Goal: Communication & Community: Answer question/provide support

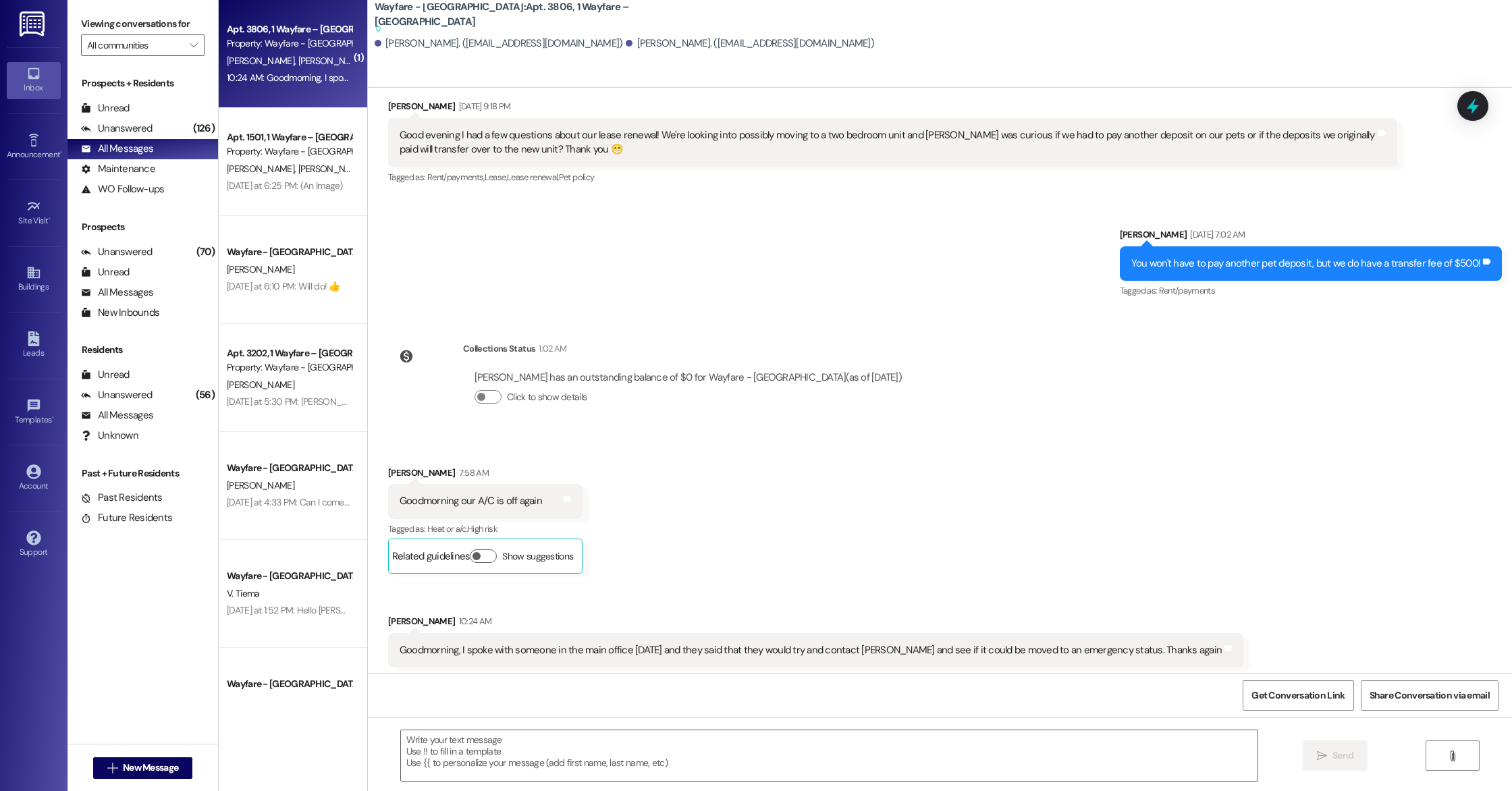
scroll to position [3987, 0]
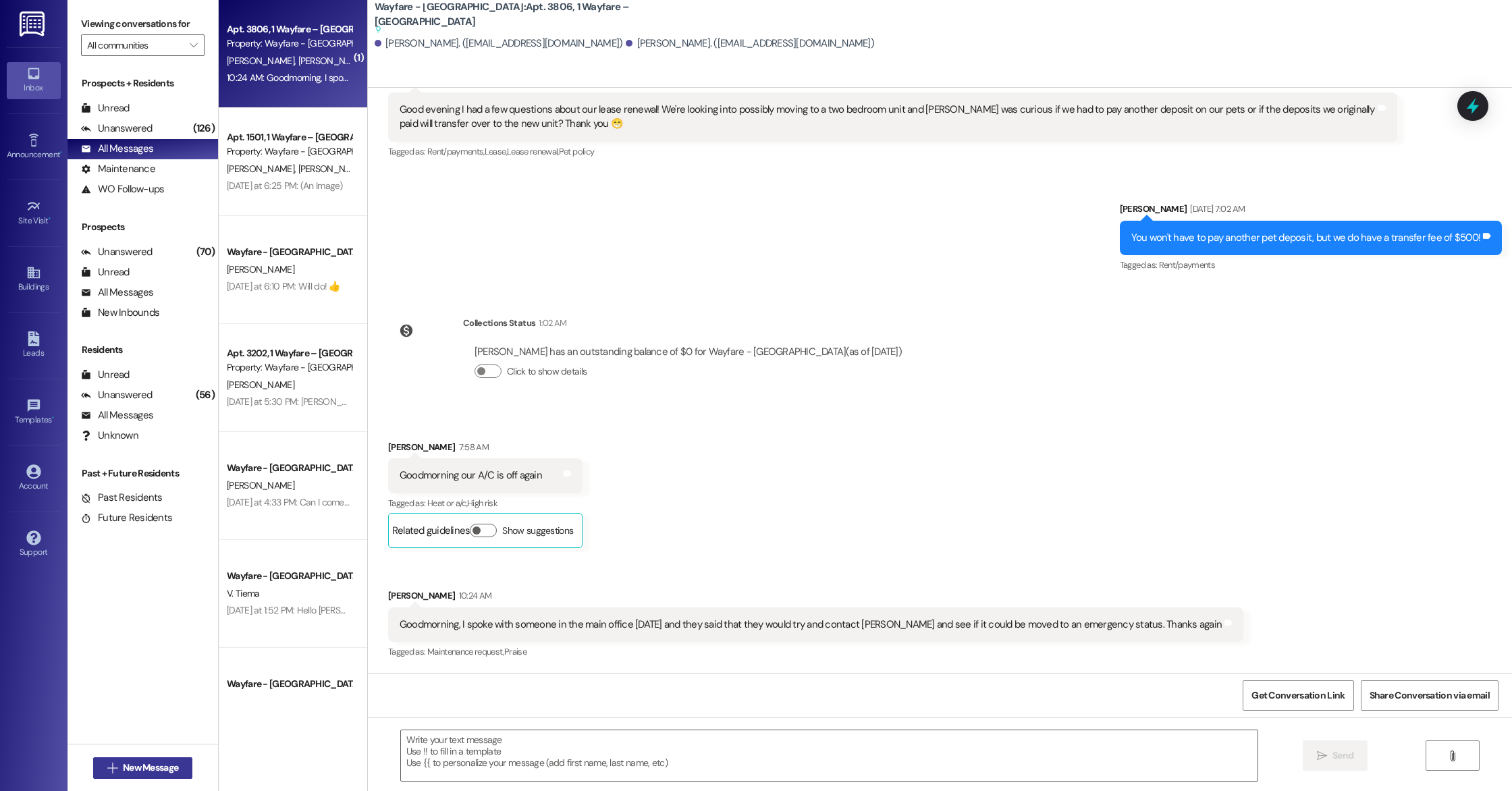
click at [123, 773] on span "New Message" at bounding box center [150, 767] width 55 height 14
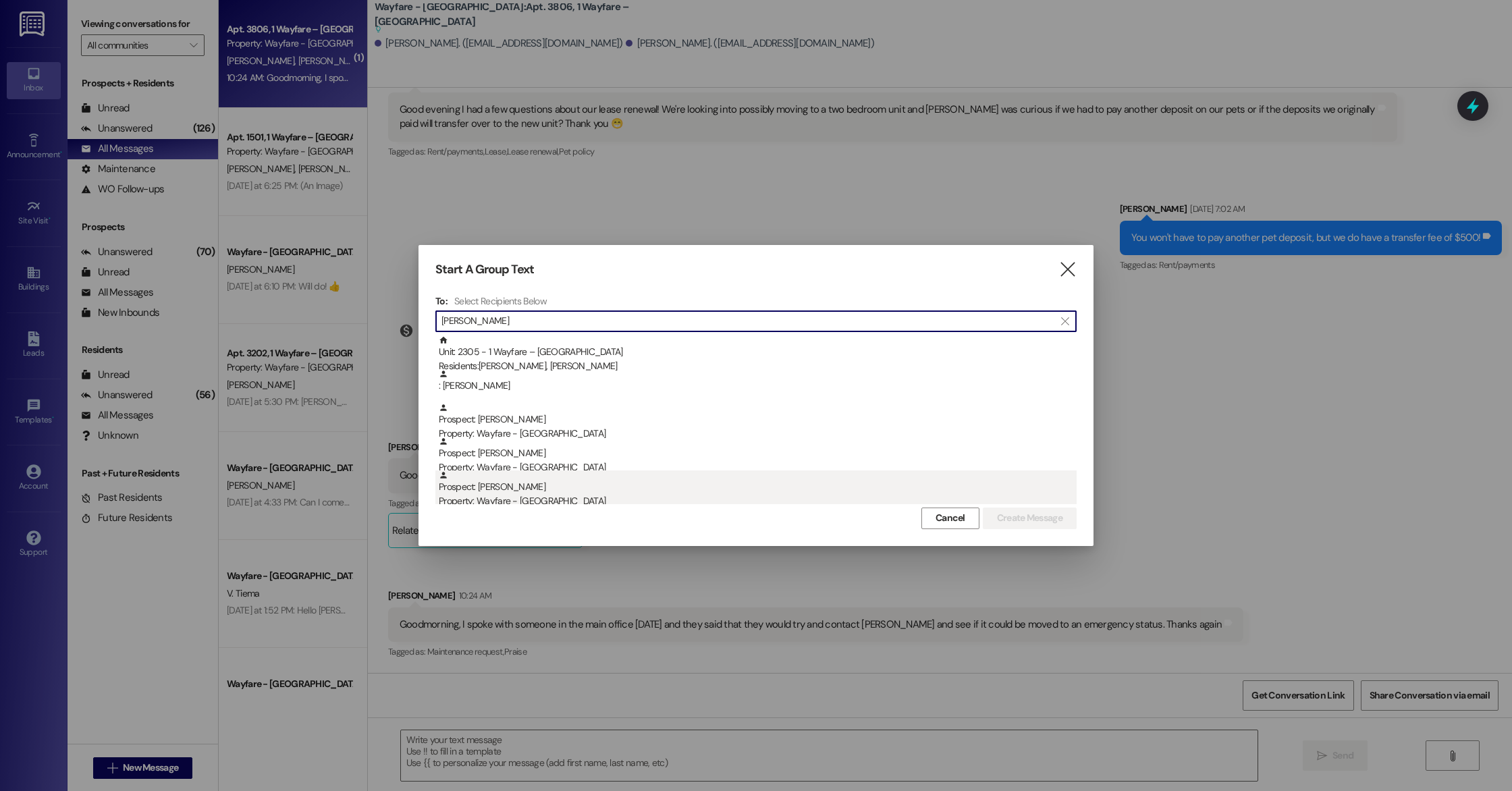
type input "[PERSON_NAME]"
click at [516, 494] on div "Property: Wayfare - [GEOGRAPHIC_DATA]" at bounding box center [757, 501] width 638 height 14
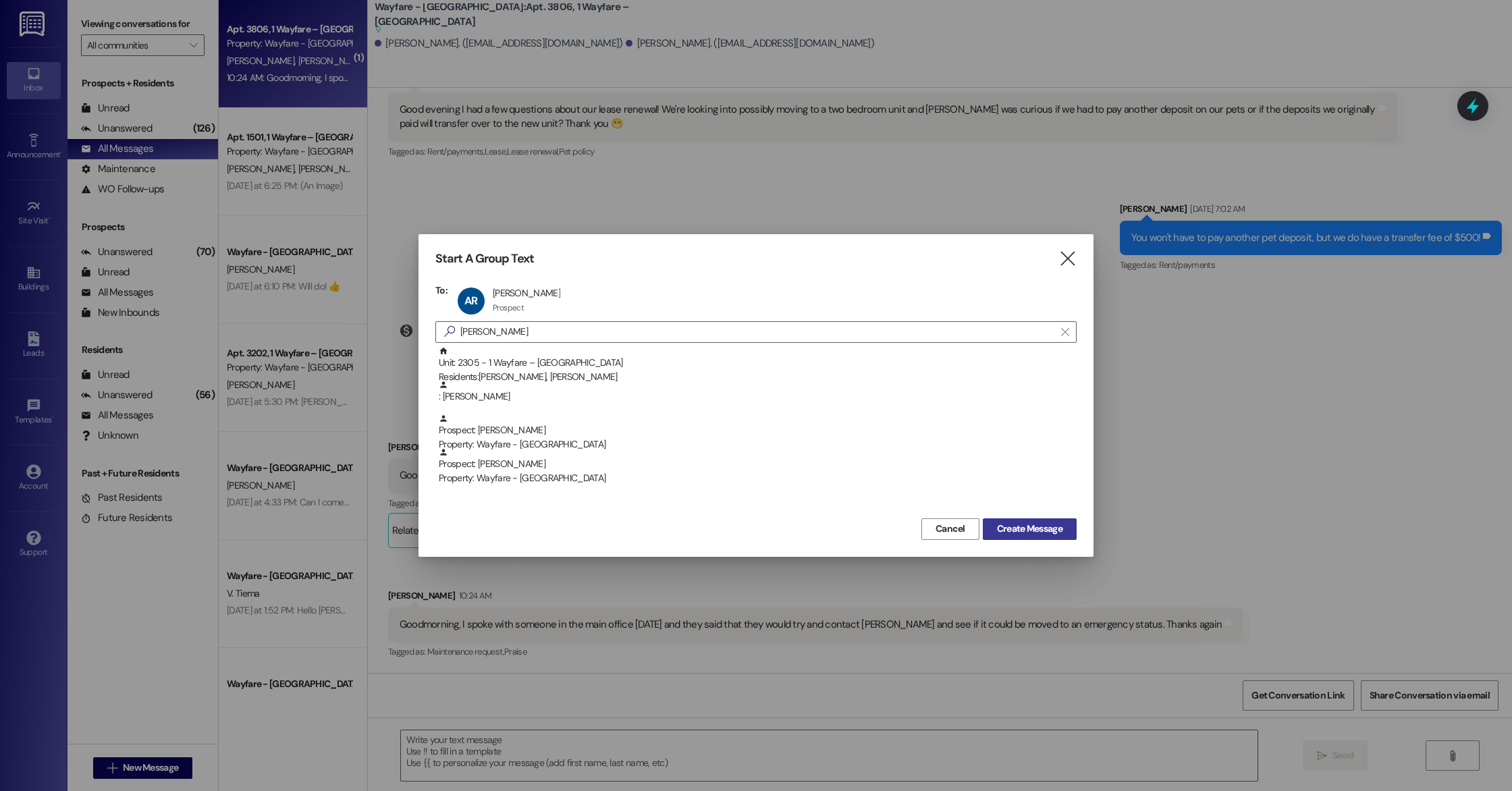
click at [1011, 533] on span "Create Message" at bounding box center [1029, 528] width 66 height 14
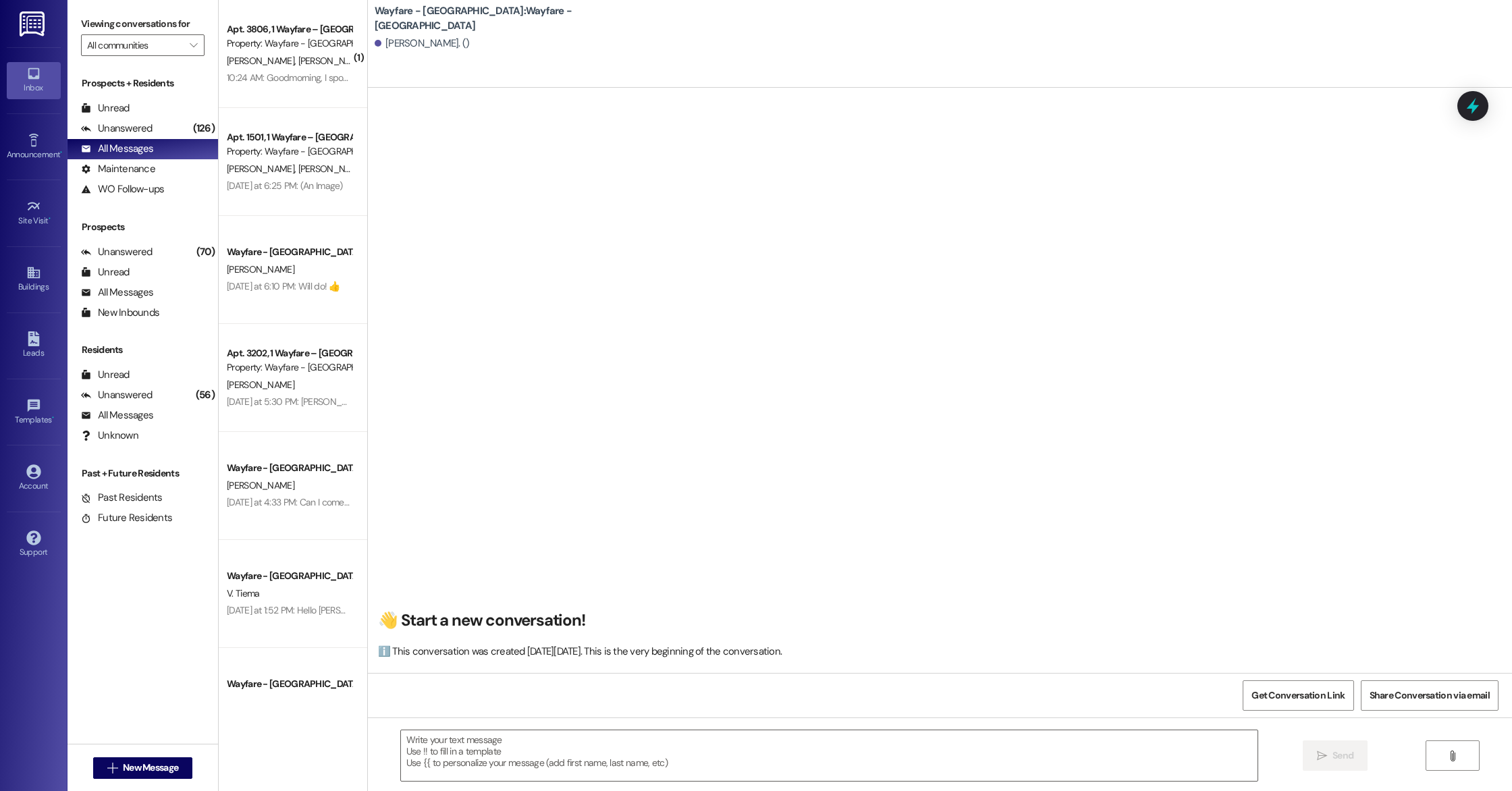
scroll to position [1, 0]
click at [513, 741] on textarea at bounding box center [829, 755] width 857 height 51
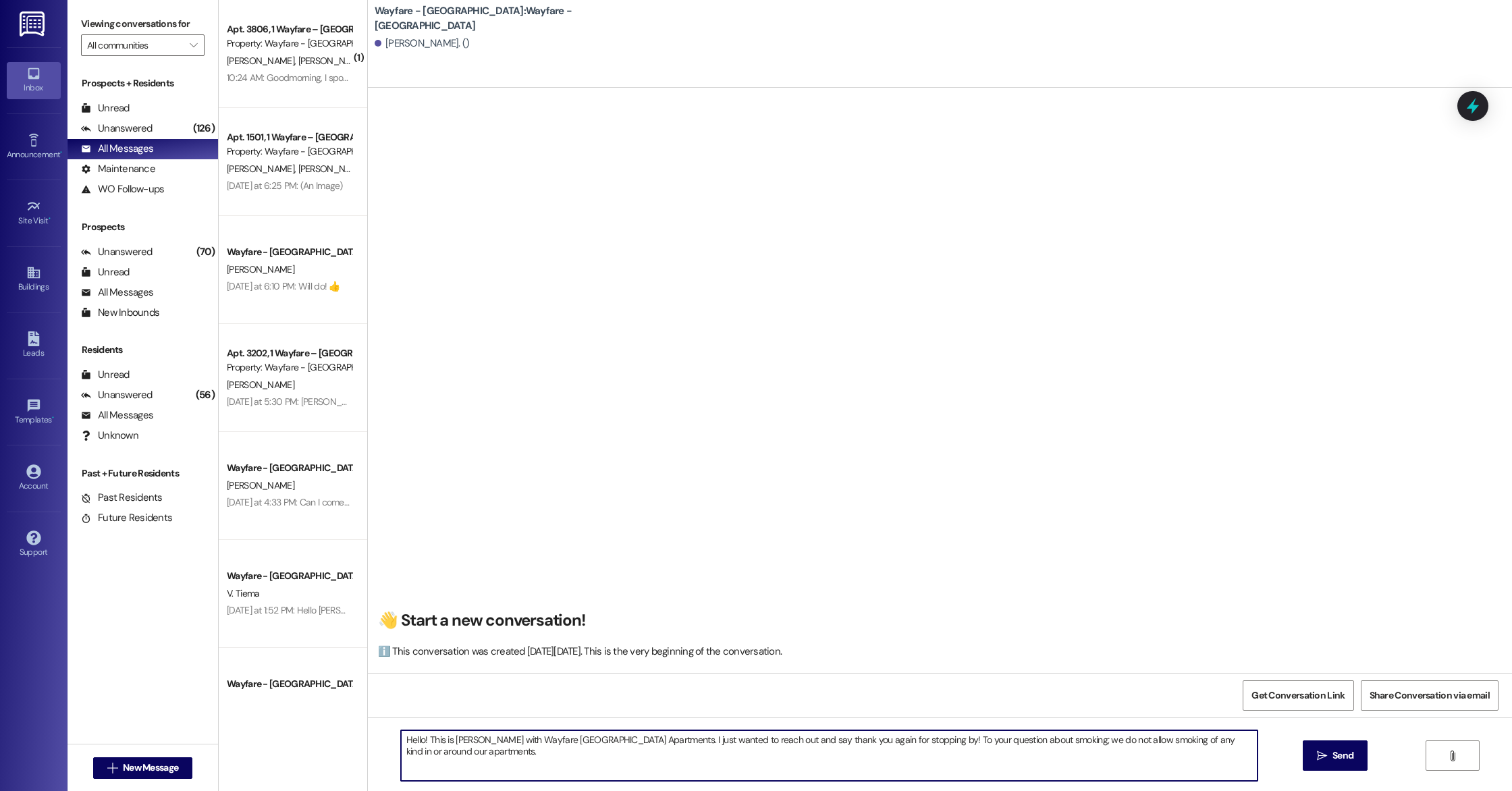
click at [472, 754] on textarea "Hello! This is [PERSON_NAME] with Wayfare [GEOGRAPHIC_DATA] Apartments. I just …" at bounding box center [829, 755] width 857 height 51
type textarea "Hello! This is [PERSON_NAME] with Wayfare [GEOGRAPHIC_DATA] Apartments. I just …"
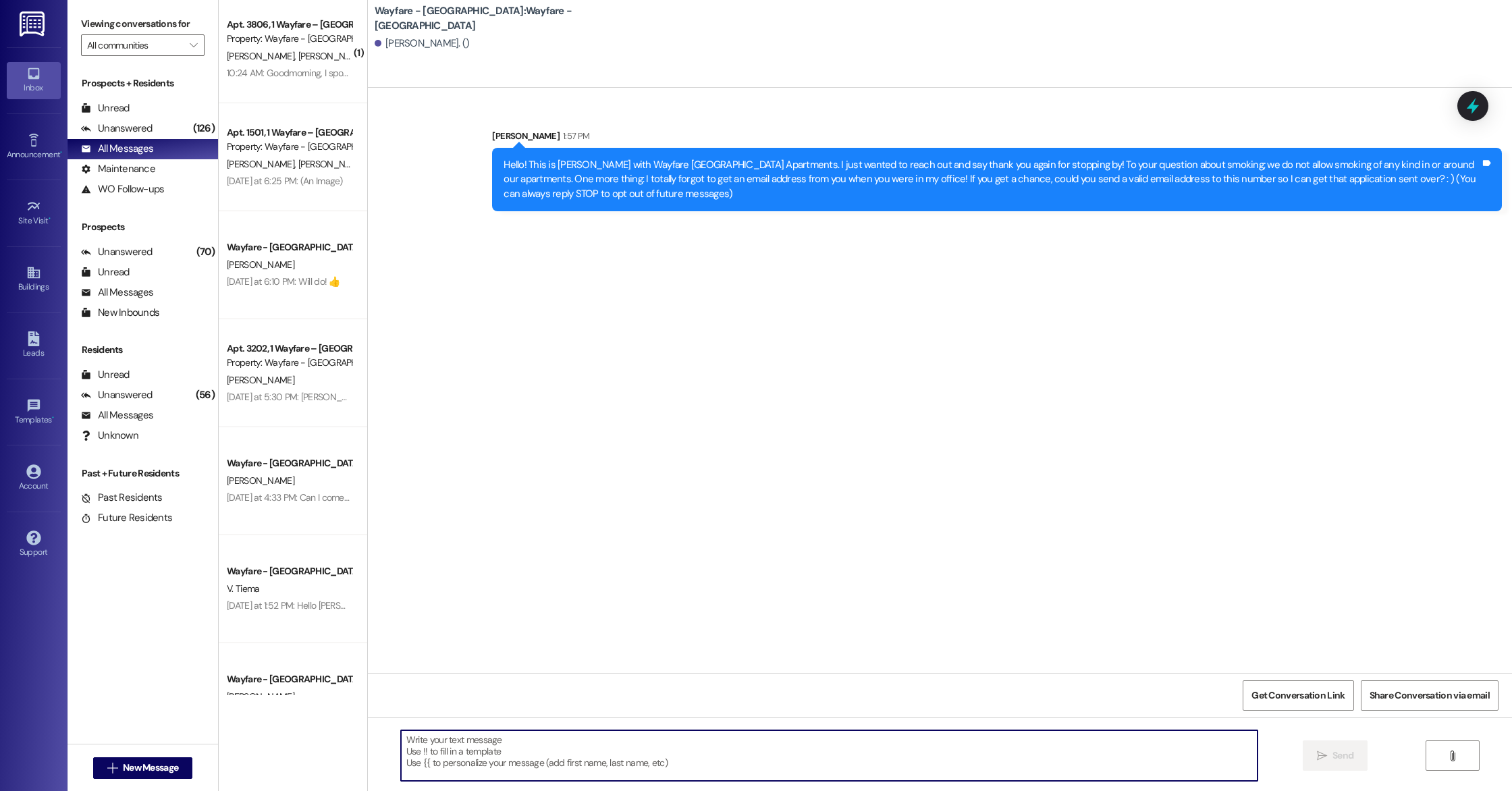
scroll to position [0, 0]
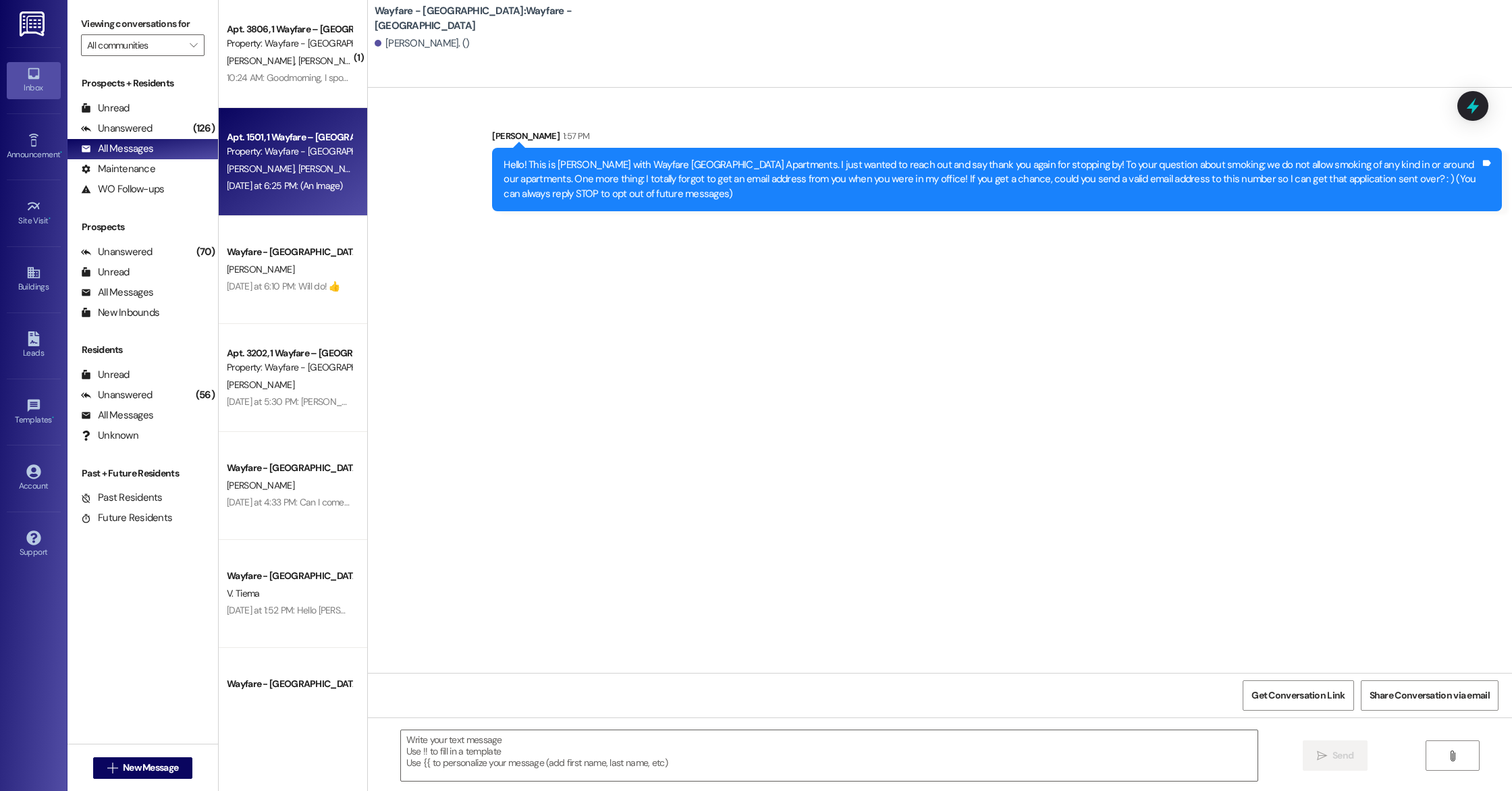
click at [281, 180] on div "[DATE] at 6:25 PM: (An Image) [DATE] at 6:25 PM: (An Image)" at bounding box center [285, 186] width 116 height 12
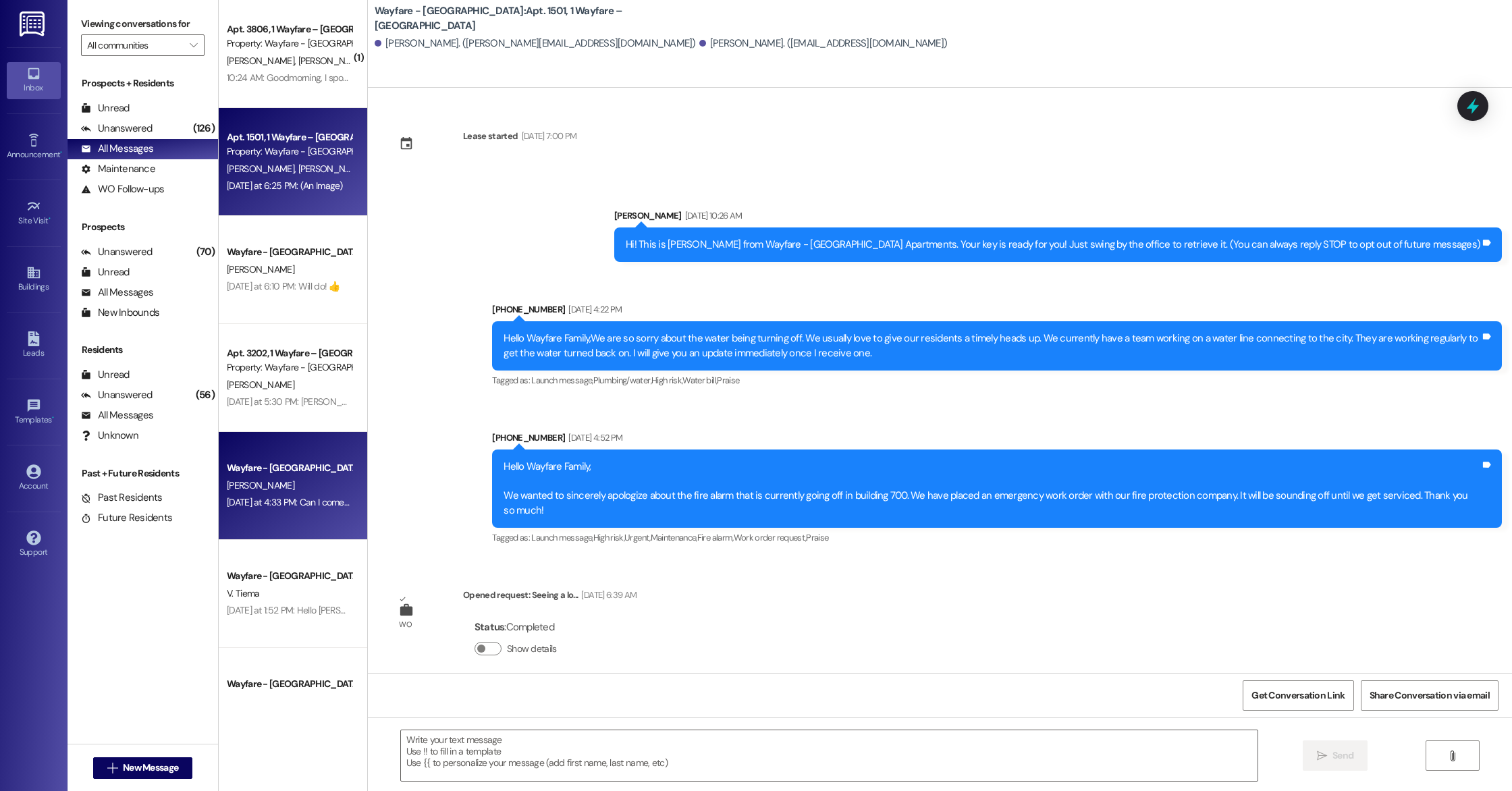
scroll to position [3047, 0]
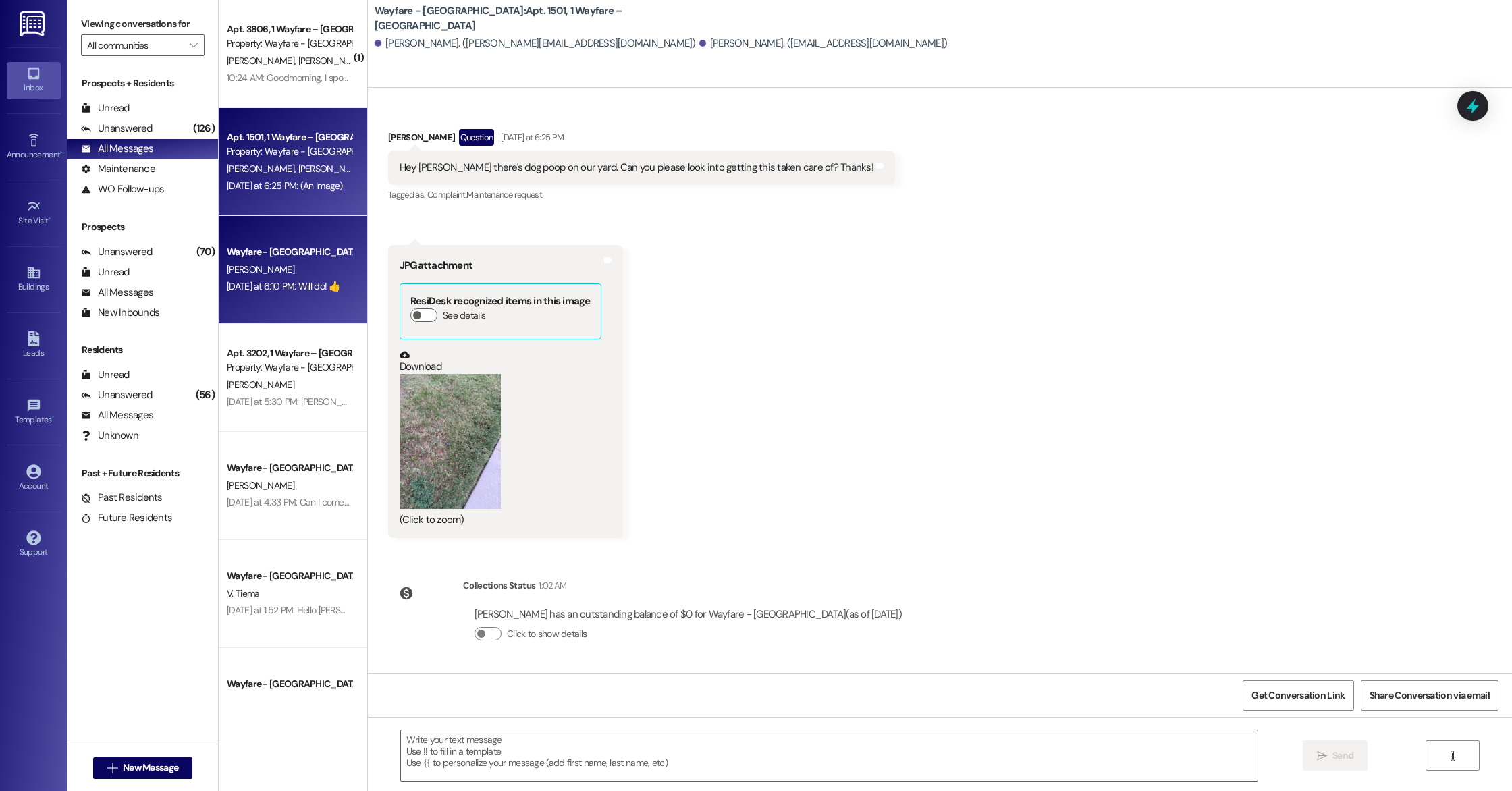
click at [278, 261] on div "[PERSON_NAME]" at bounding box center [289, 269] width 128 height 17
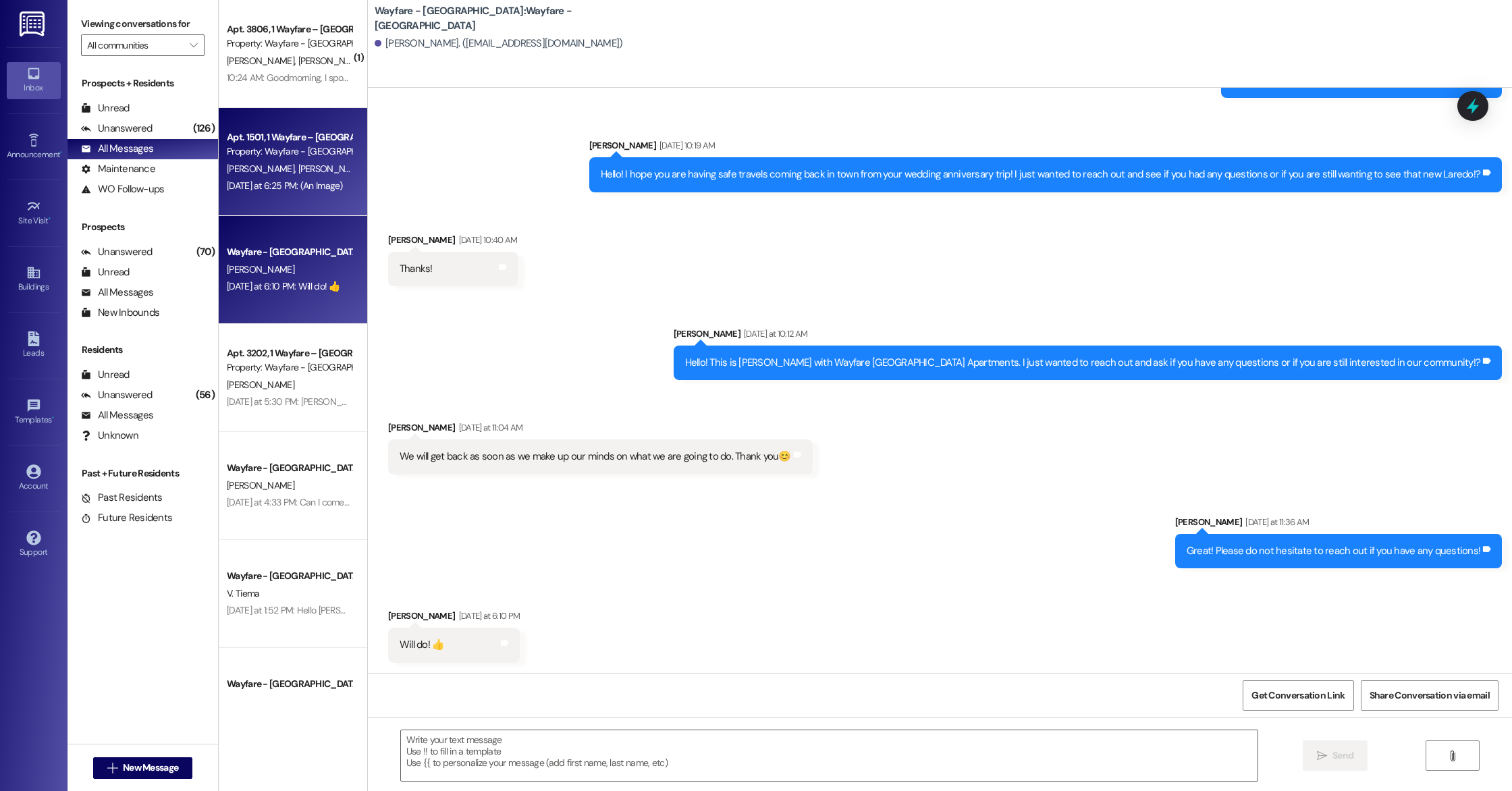
click at [298, 168] on span "[PERSON_NAME]" at bounding box center [331, 169] width 67 height 12
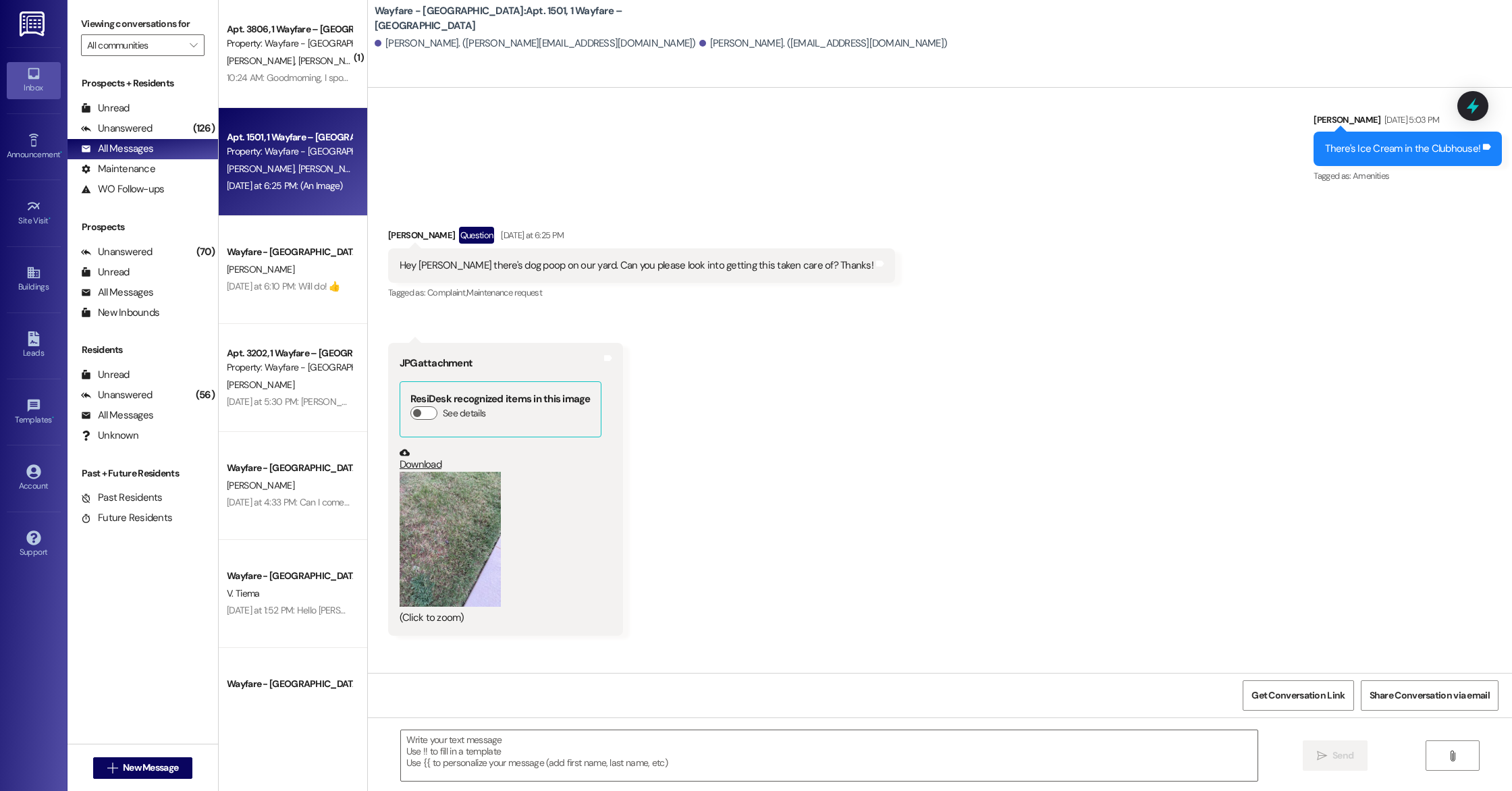
scroll to position [2922, 0]
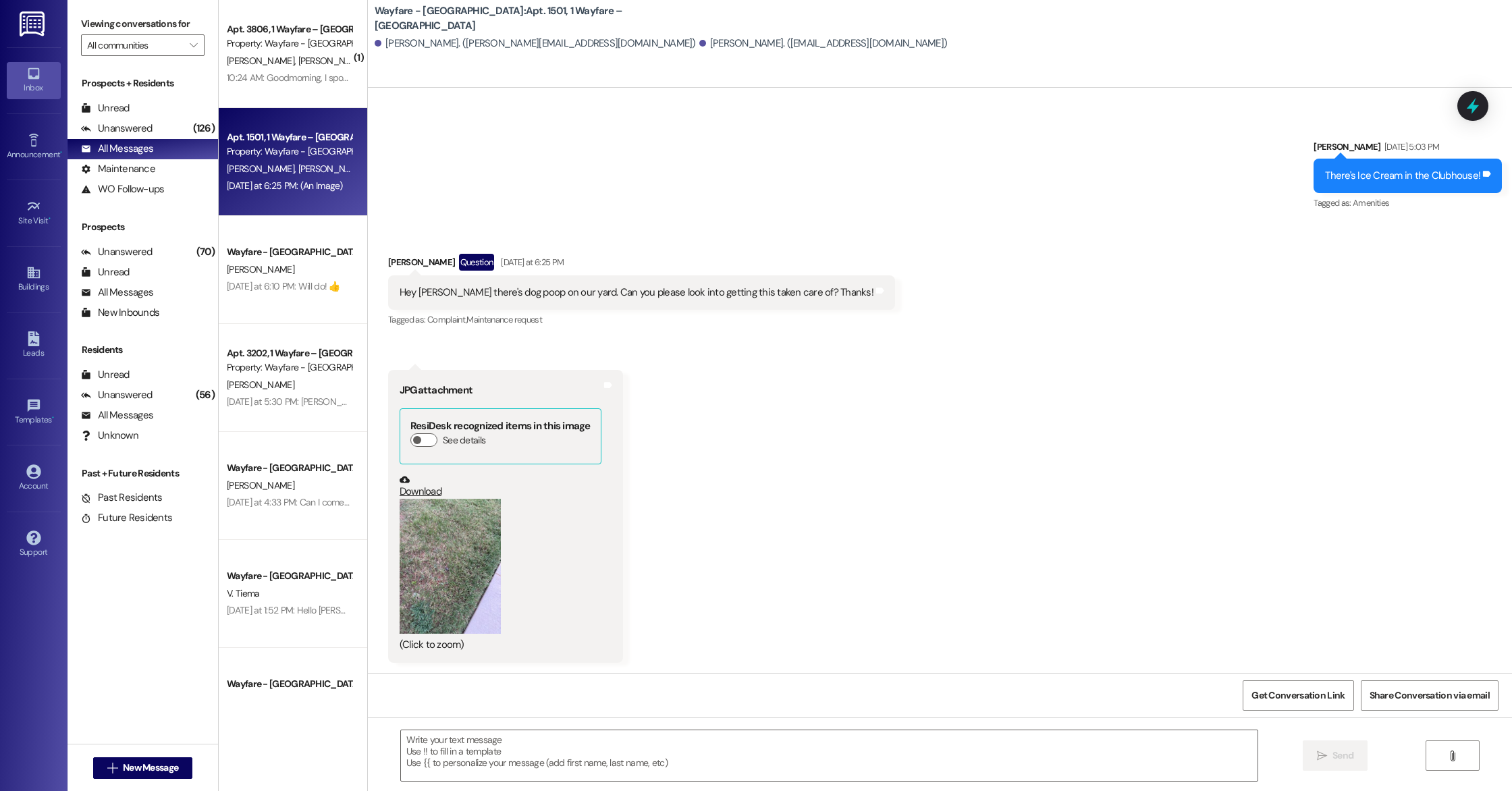
click at [427, 536] on button "Zoom image" at bounding box center [450, 566] width 101 height 135
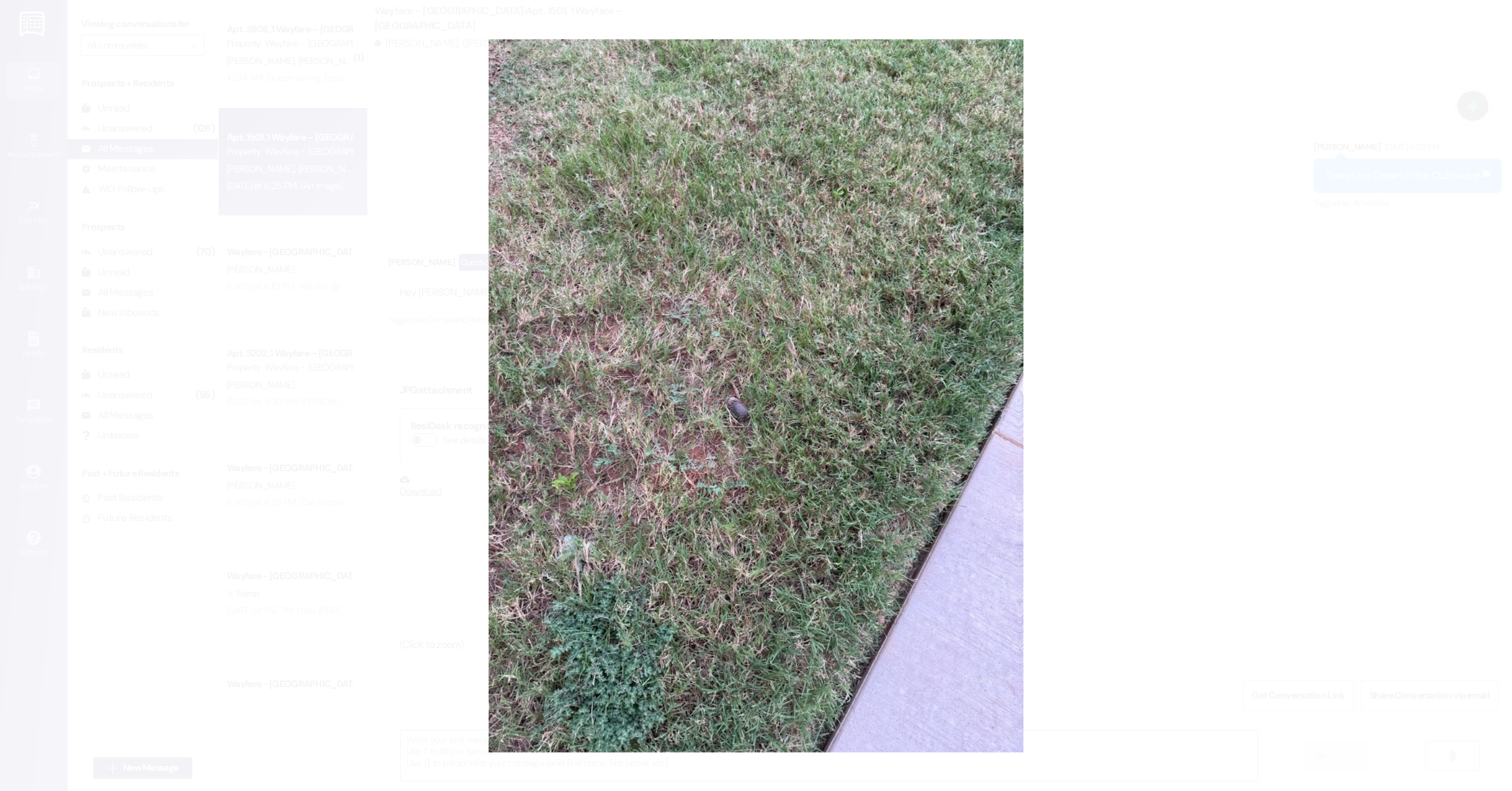
click at [1263, 91] on button "Unzoom image" at bounding box center [756, 396] width 1512 height 791
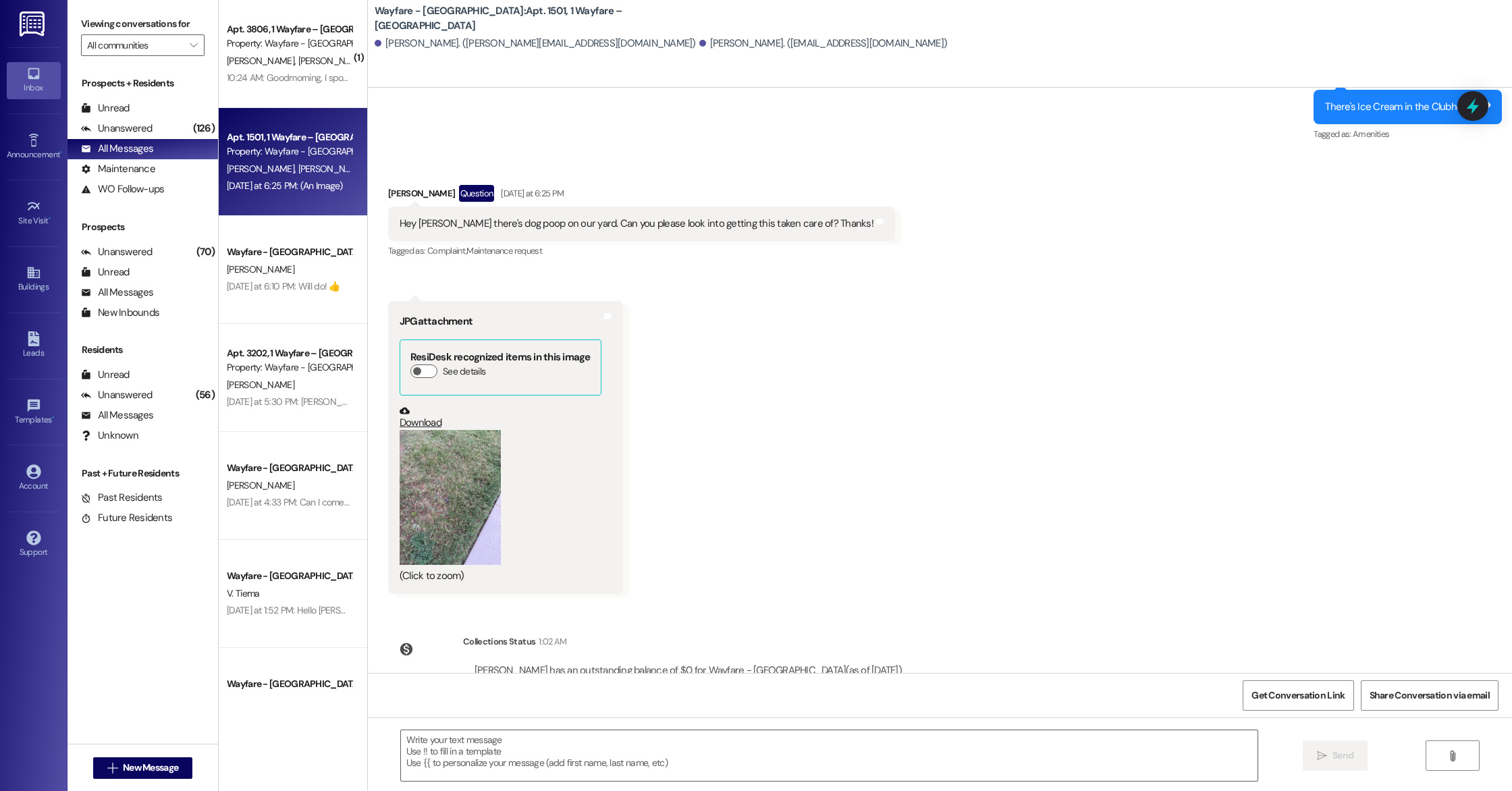
scroll to position [3047, 0]
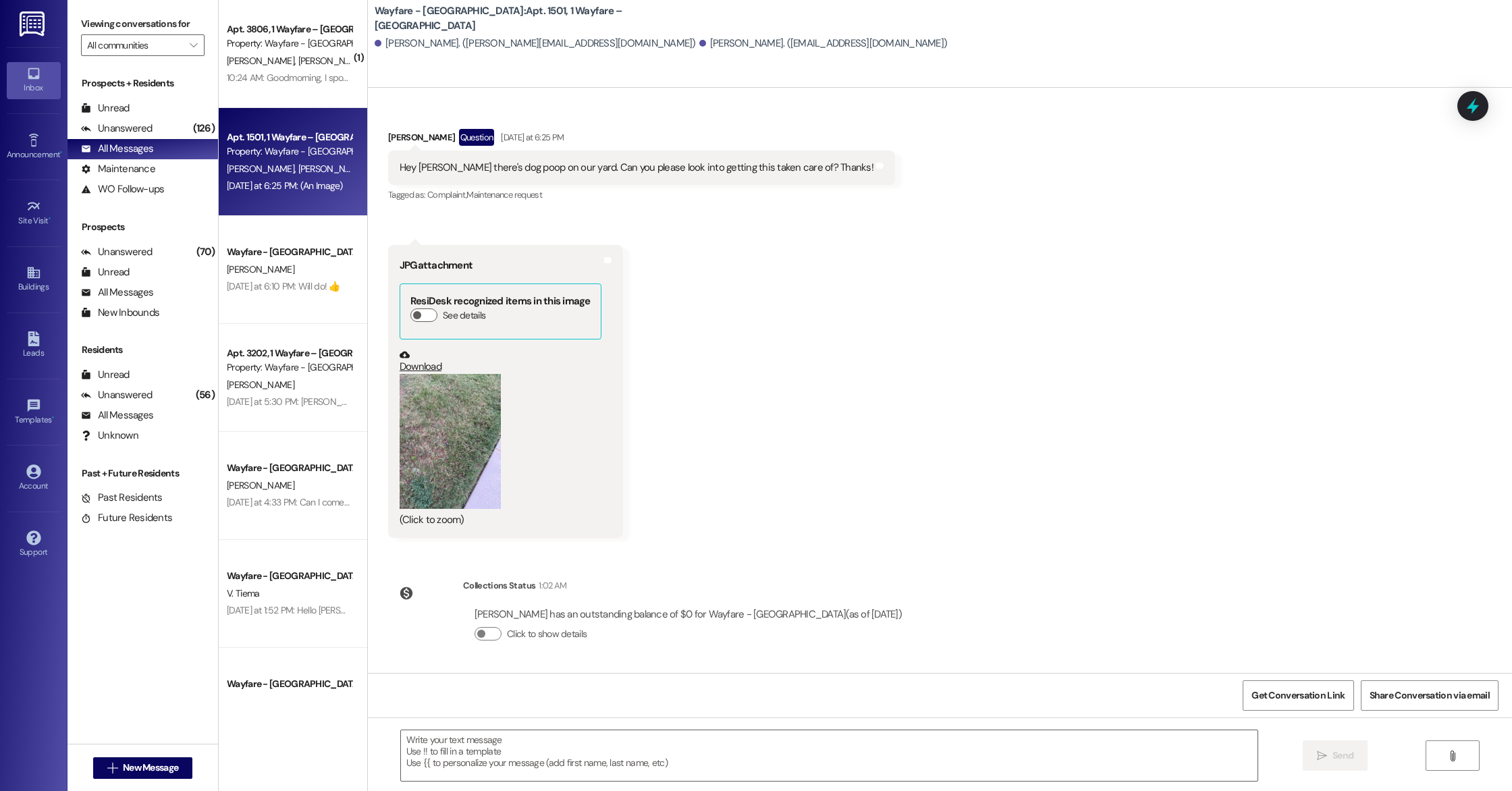
click at [438, 429] on button "Zoom image" at bounding box center [450, 441] width 101 height 135
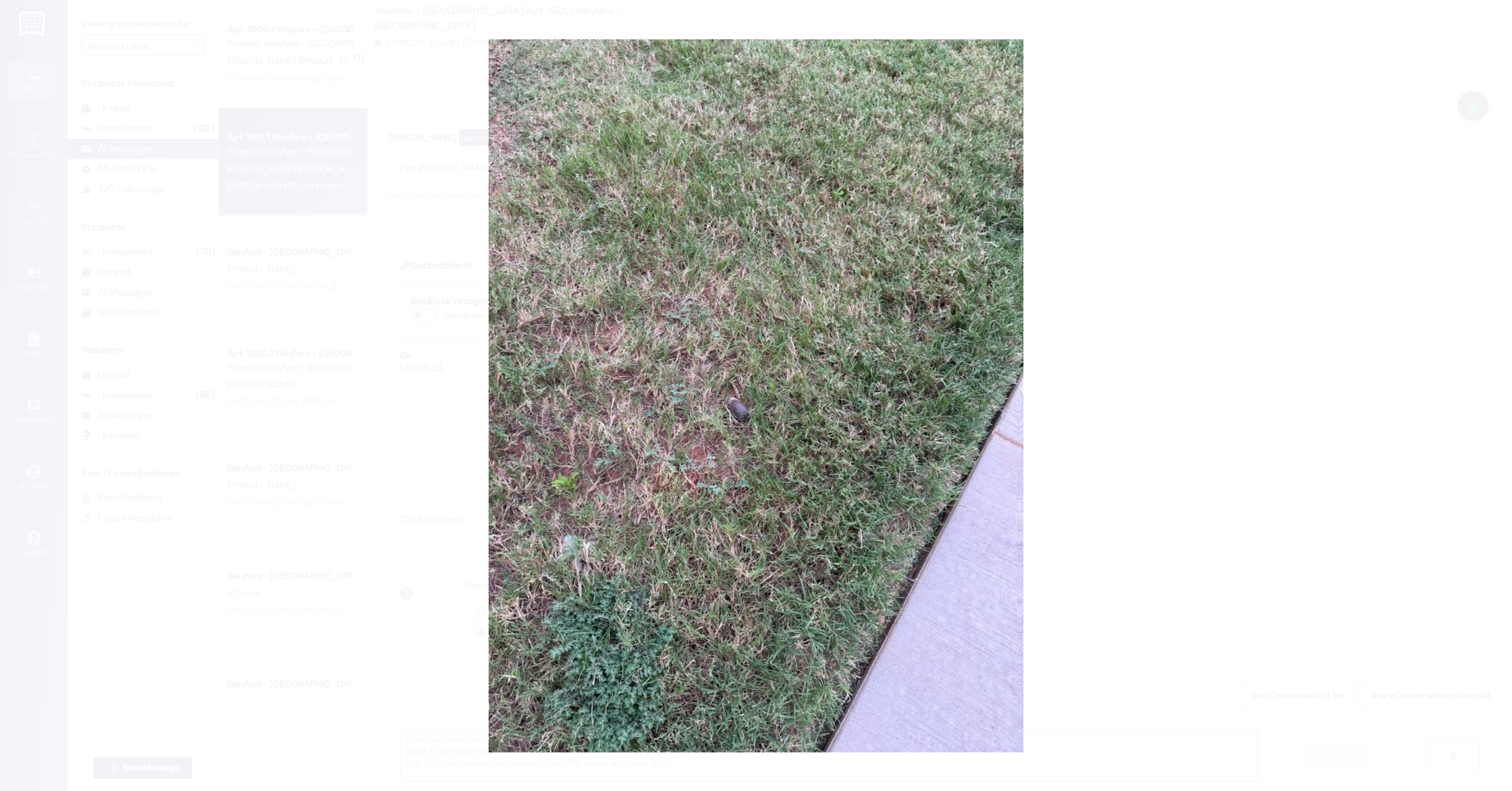
click at [738, 408] on button "Unzoom image" at bounding box center [756, 396] width 1512 height 791
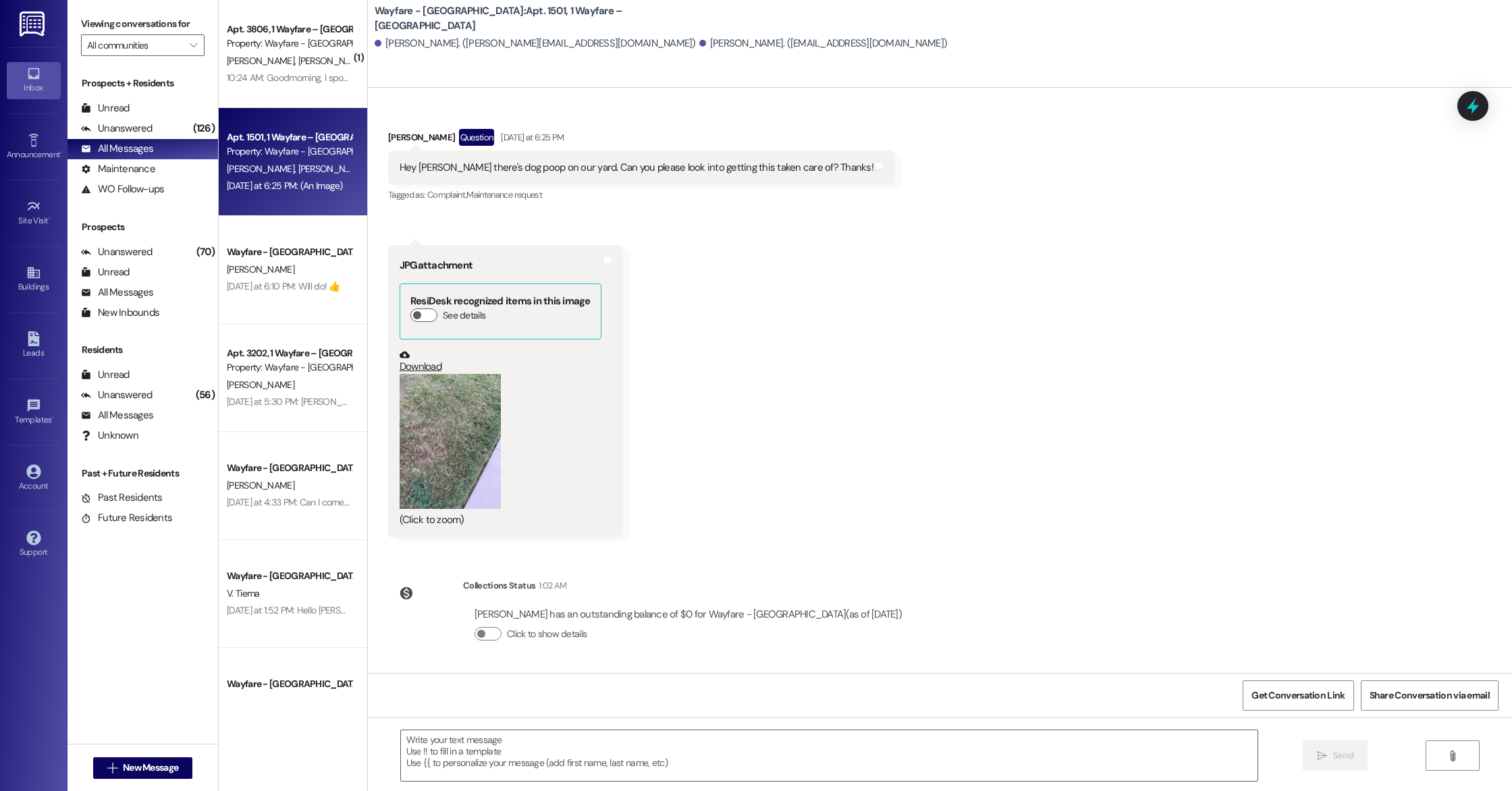
click at [452, 458] on button "Zoom image" at bounding box center [450, 441] width 101 height 135
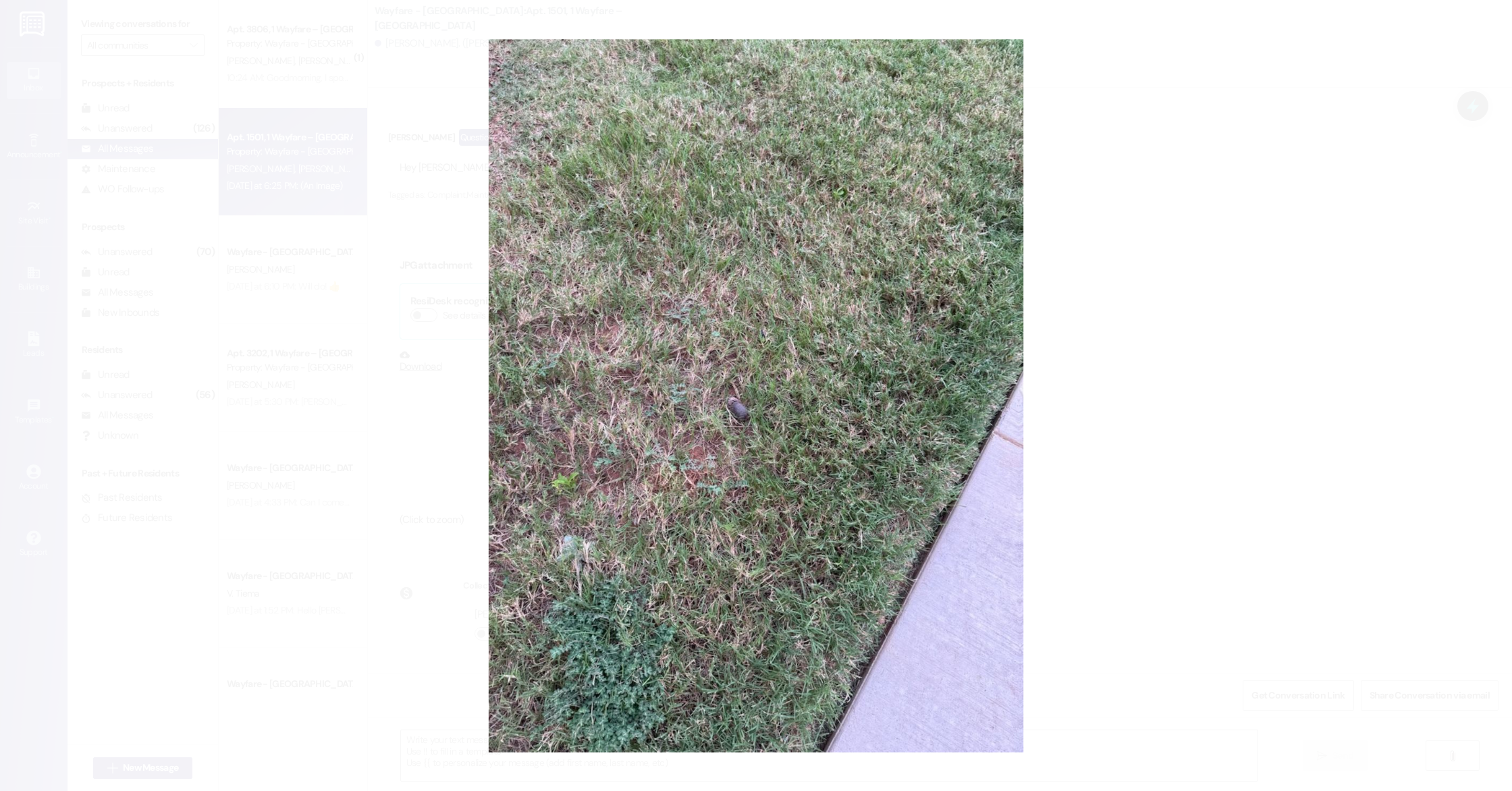
click at [735, 403] on button "Unzoom image" at bounding box center [756, 396] width 1512 height 791
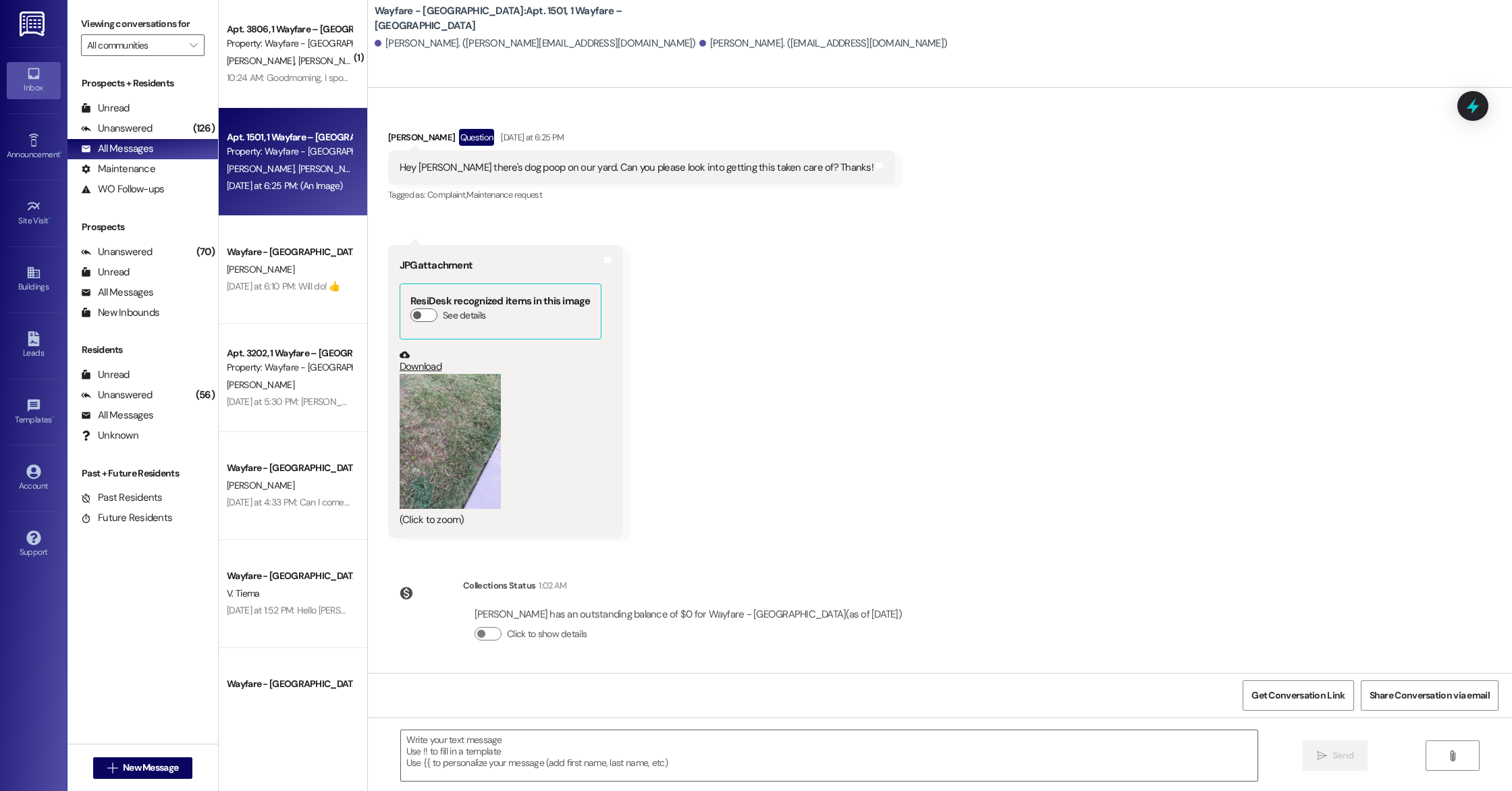
click at [432, 435] on button "Zoom image" at bounding box center [450, 441] width 101 height 135
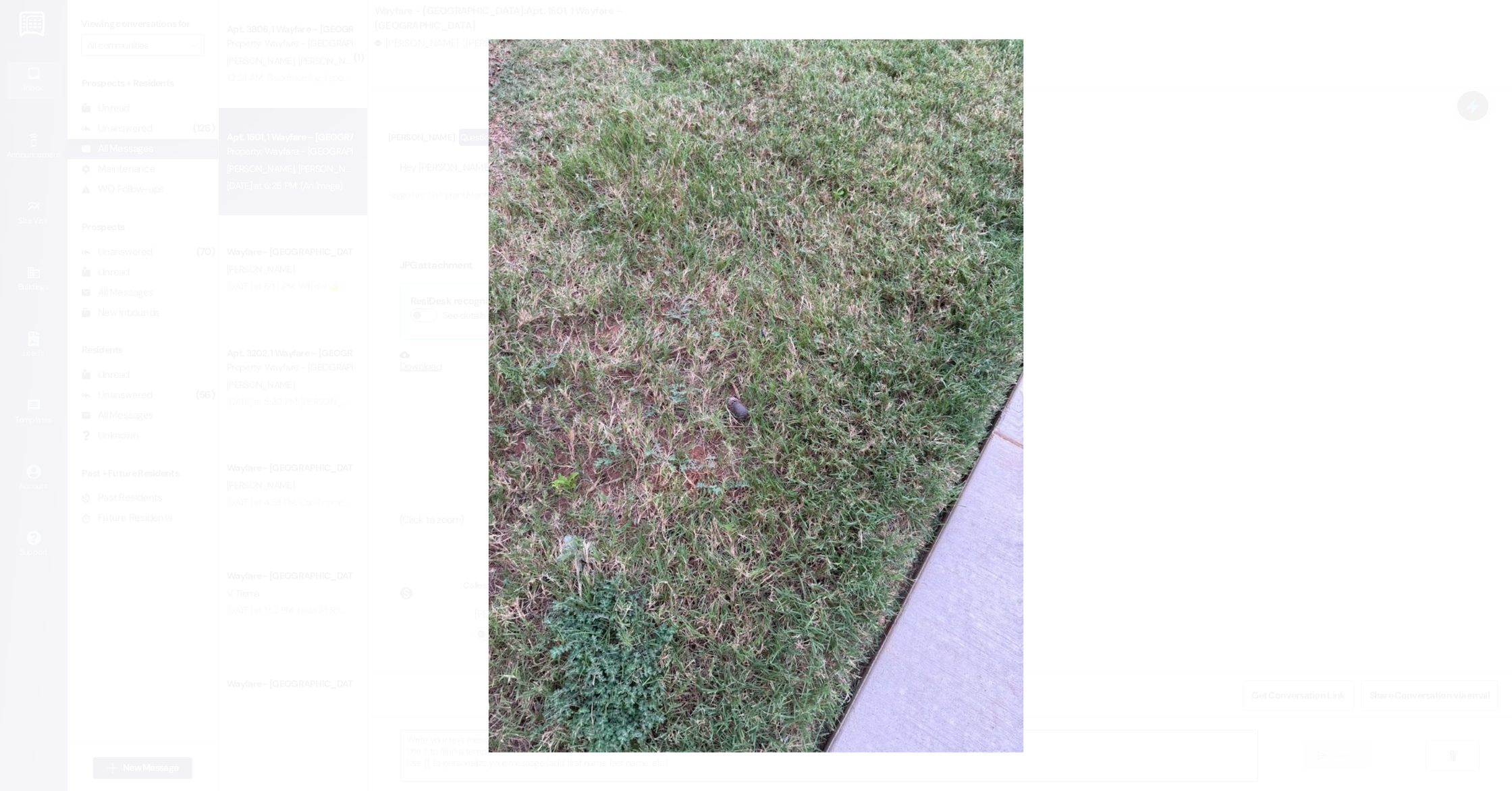
click at [735, 405] on button "Unzoom image" at bounding box center [756, 396] width 1512 height 791
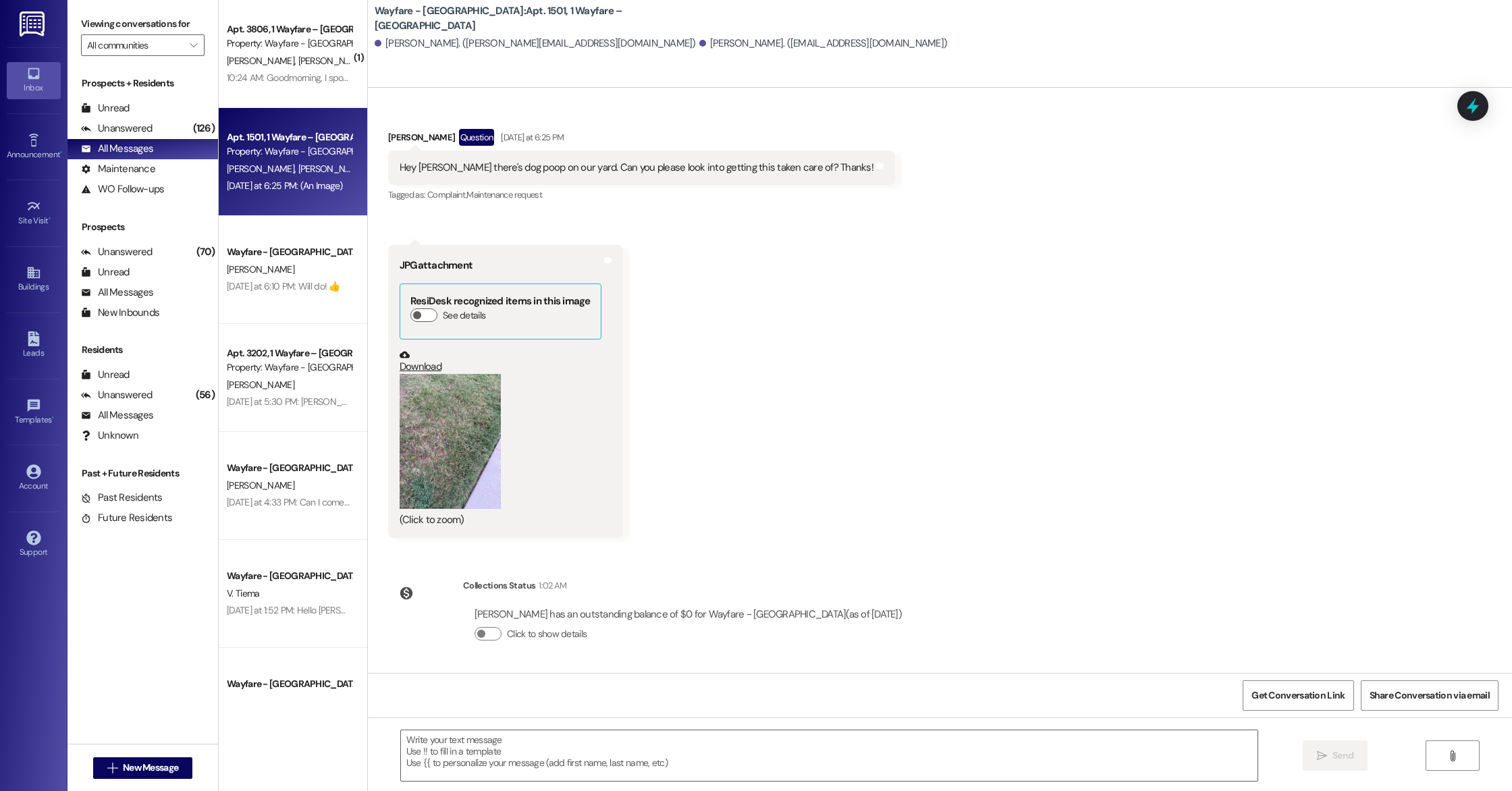
click at [452, 432] on button "Zoom image" at bounding box center [450, 441] width 101 height 135
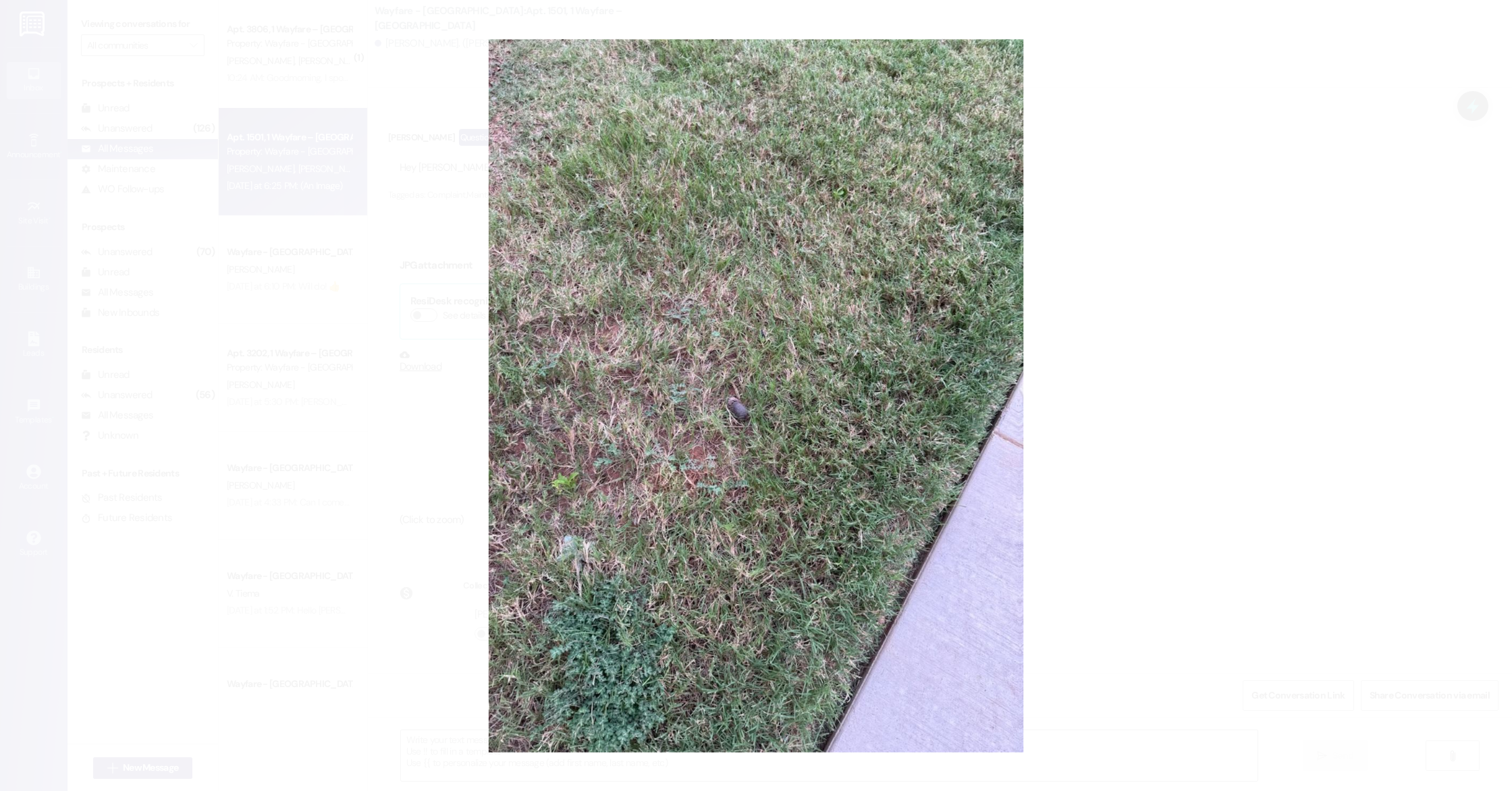
click at [735, 406] on button "Unzoom image" at bounding box center [756, 396] width 1512 height 791
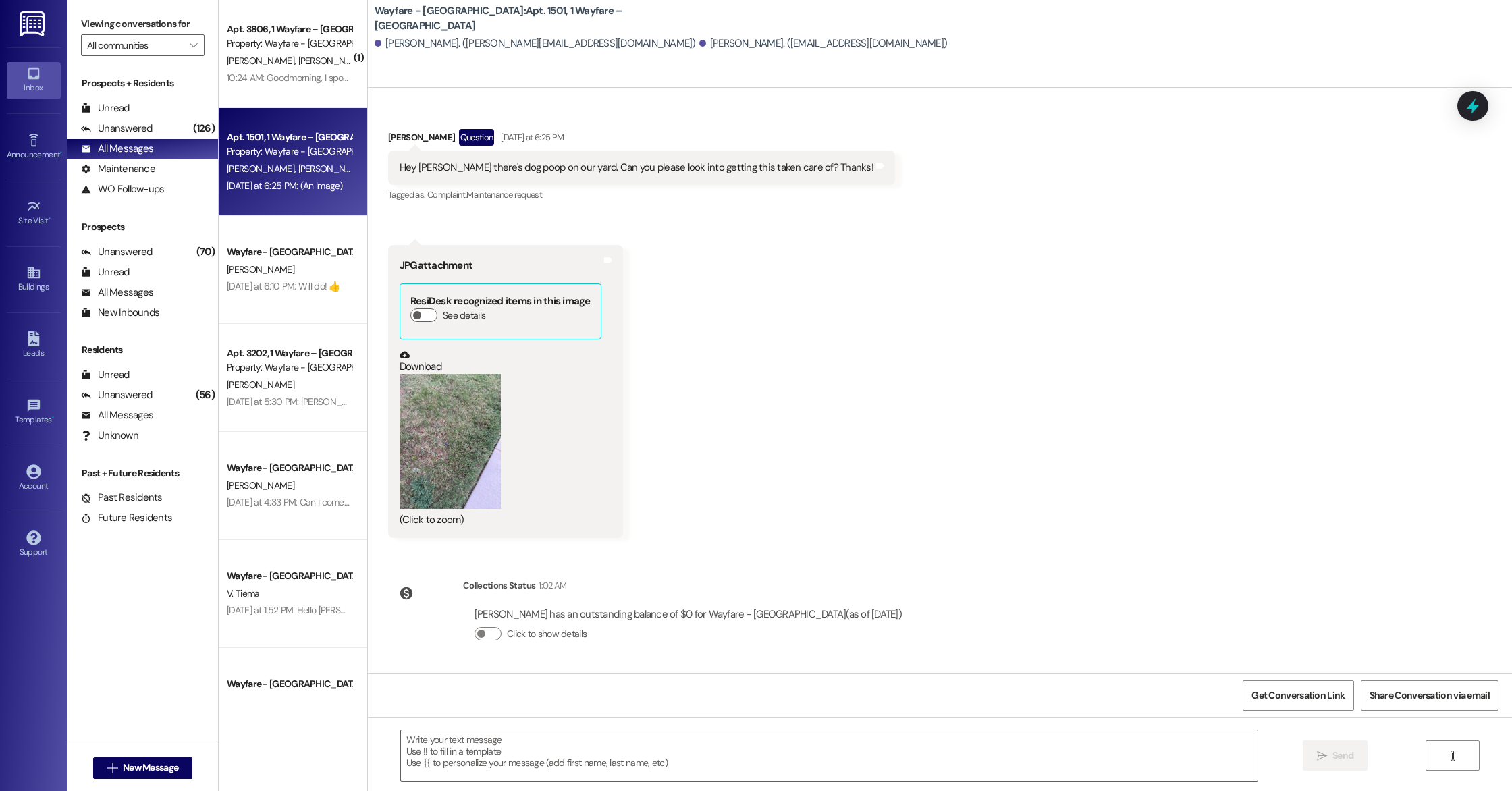
click at [429, 425] on button "Zoom image" at bounding box center [450, 441] width 101 height 135
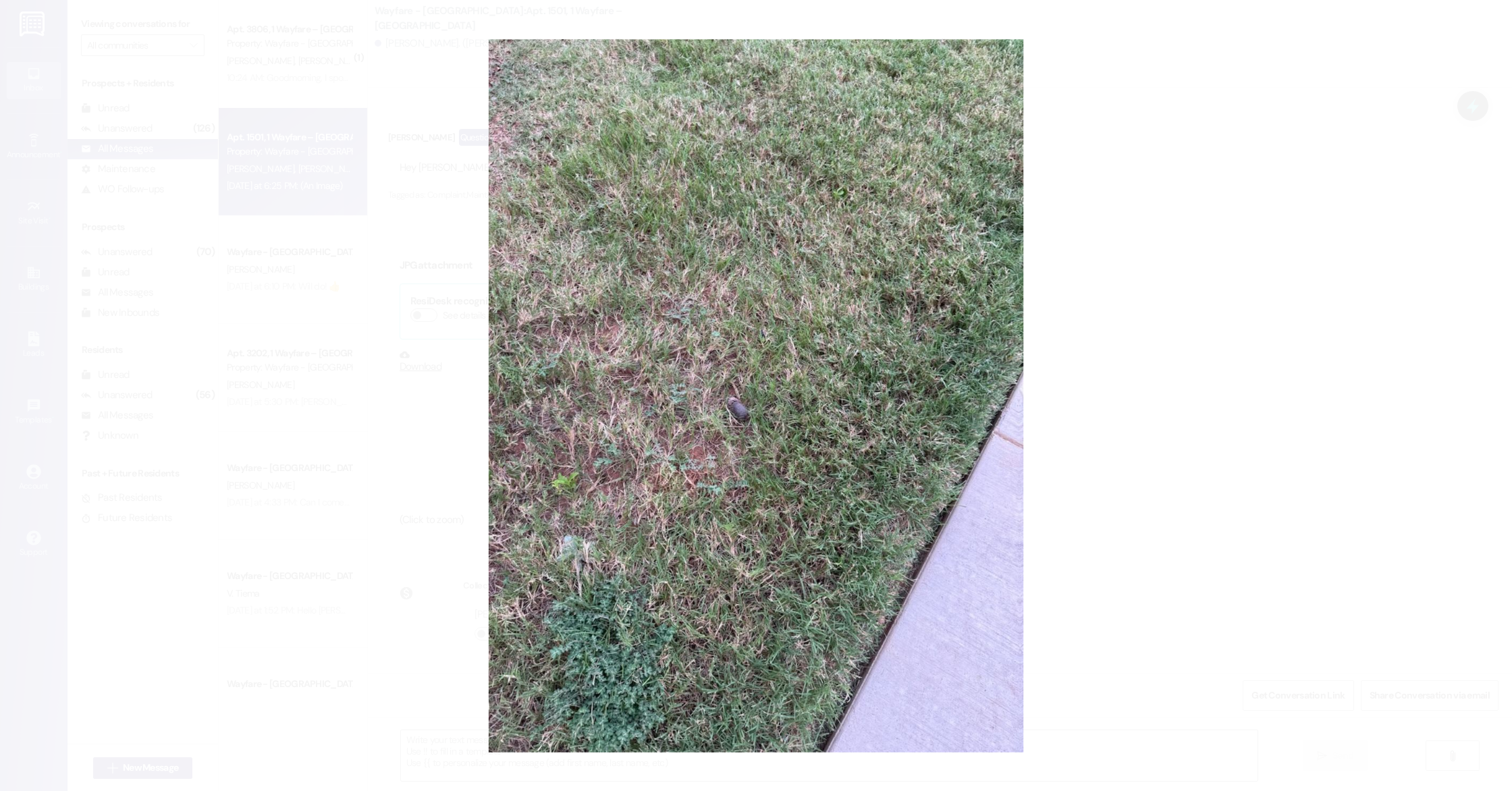
click at [735, 406] on button "Unzoom image" at bounding box center [756, 396] width 1512 height 791
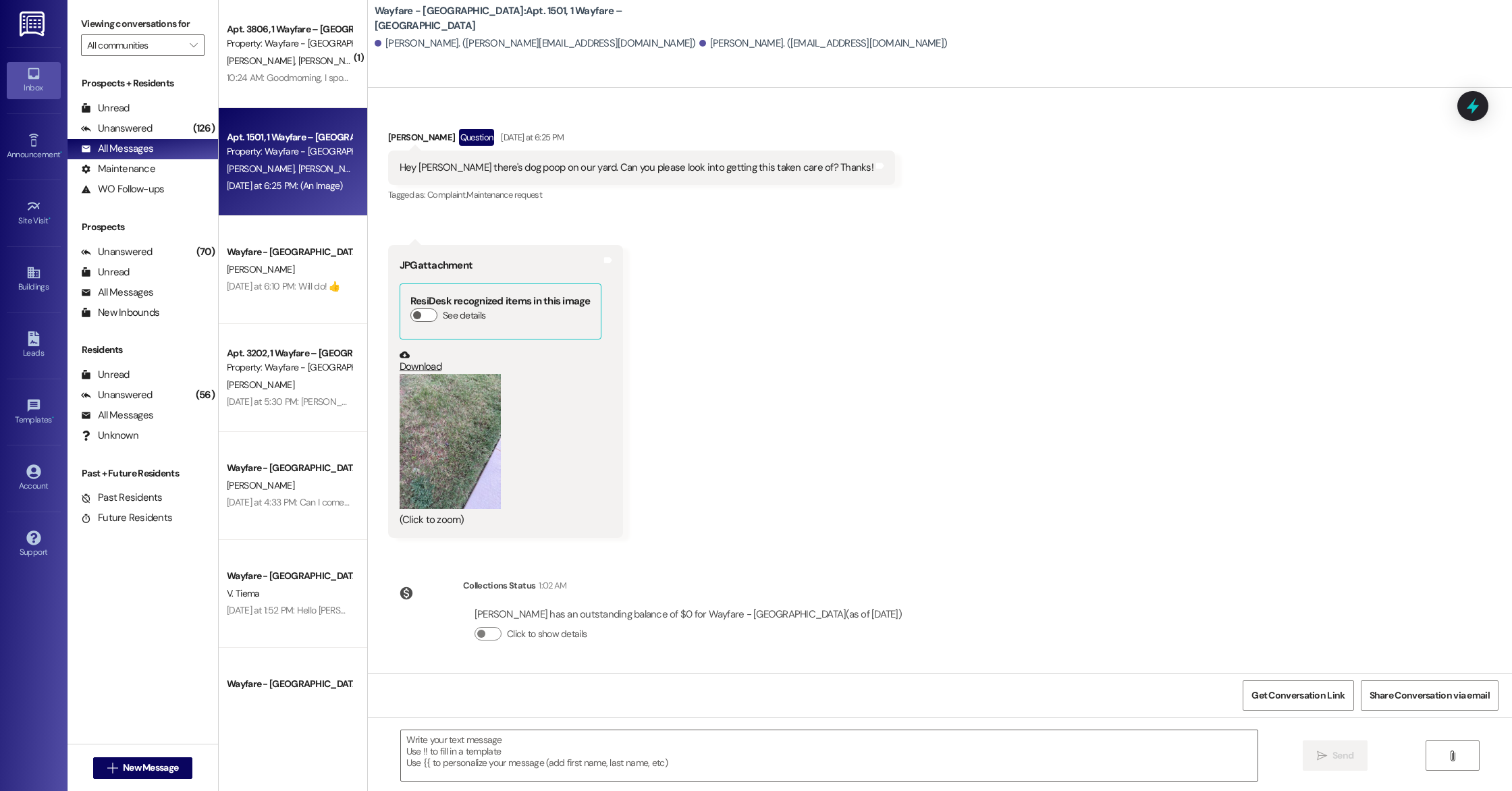
click at [456, 444] on button "Zoom image" at bounding box center [450, 441] width 101 height 135
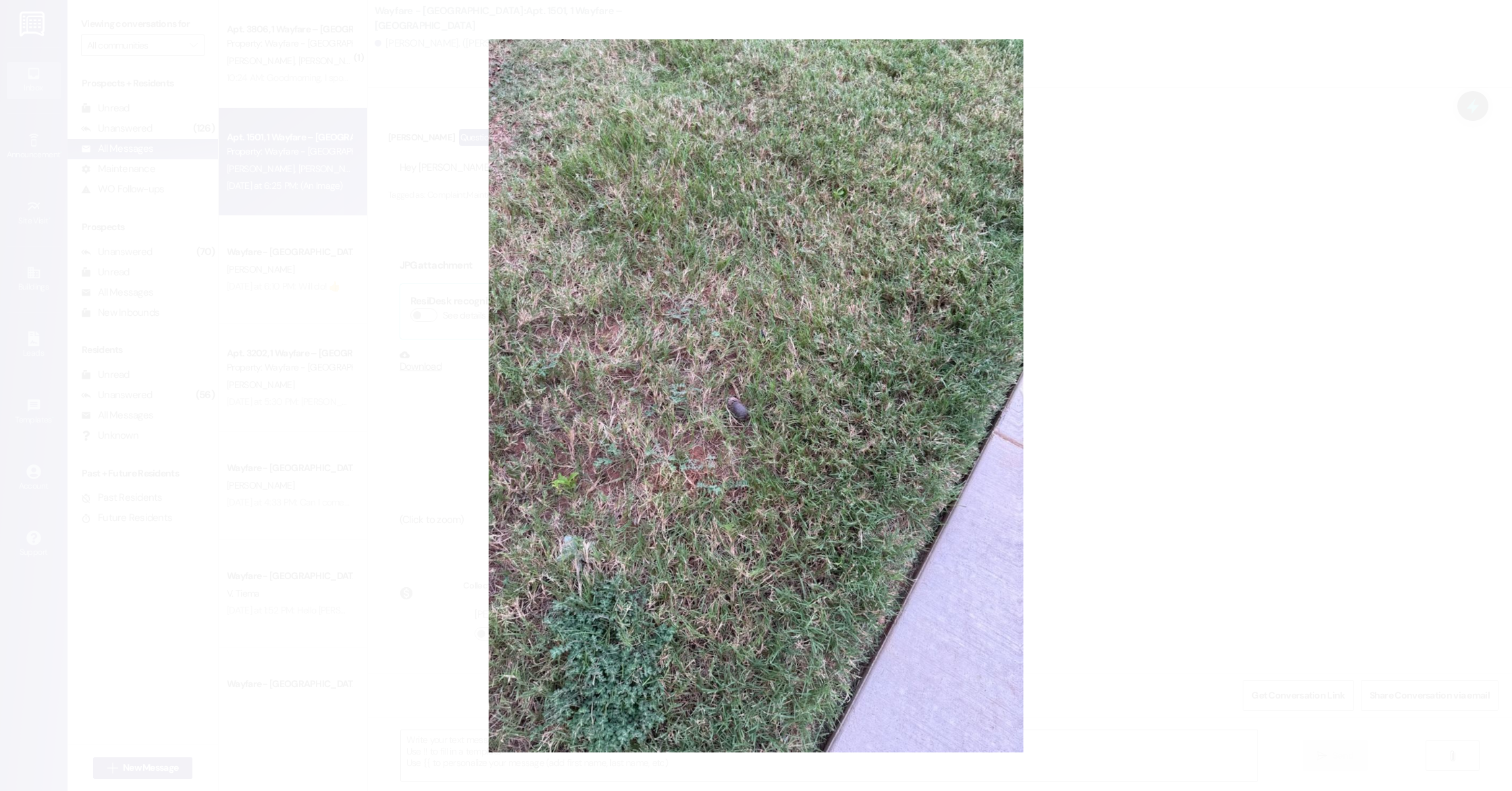
click at [736, 407] on button "Unzoom image" at bounding box center [756, 396] width 1512 height 791
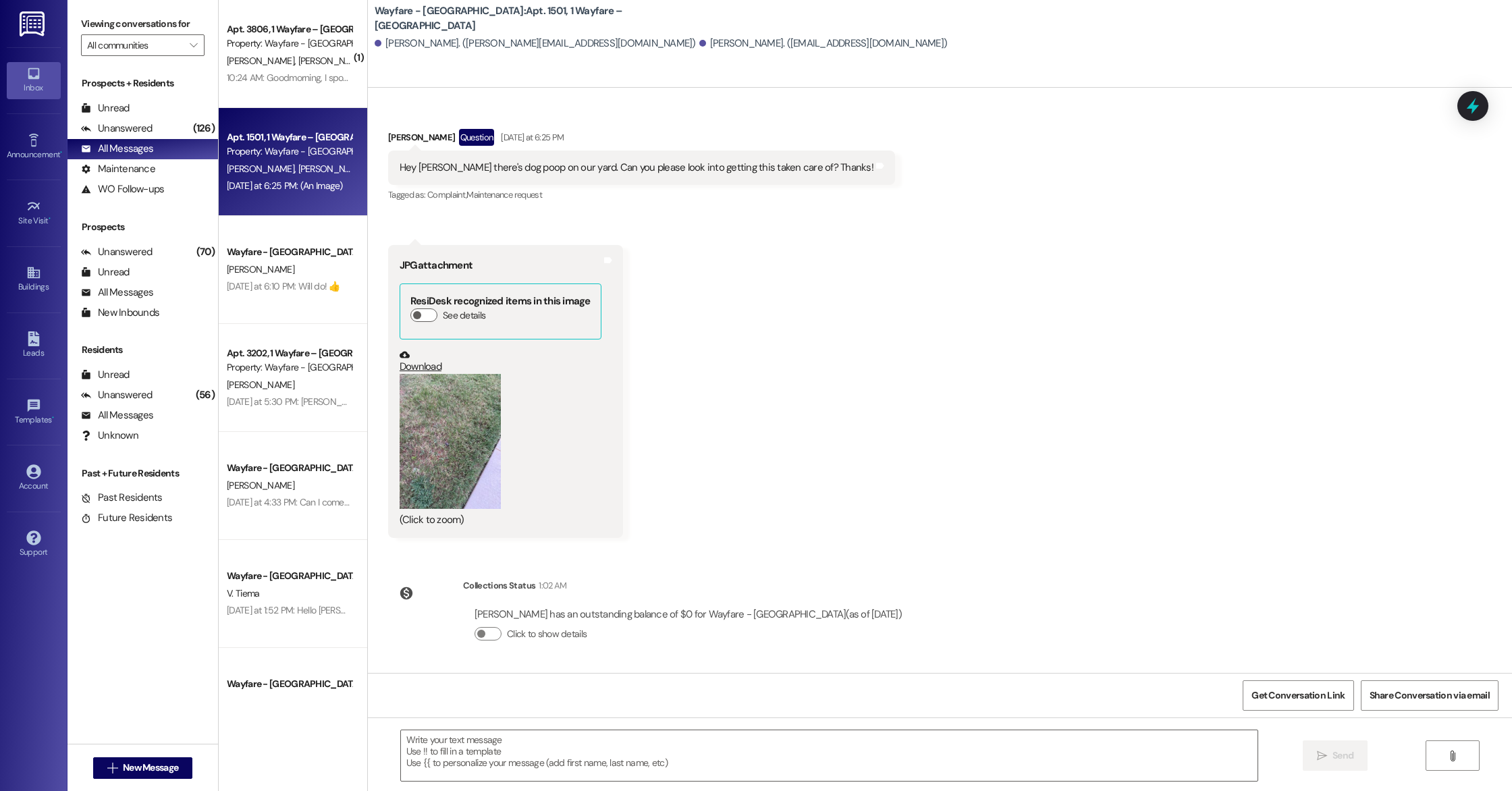
click at [432, 439] on button "Zoom image" at bounding box center [450, 441] width 101 height 135
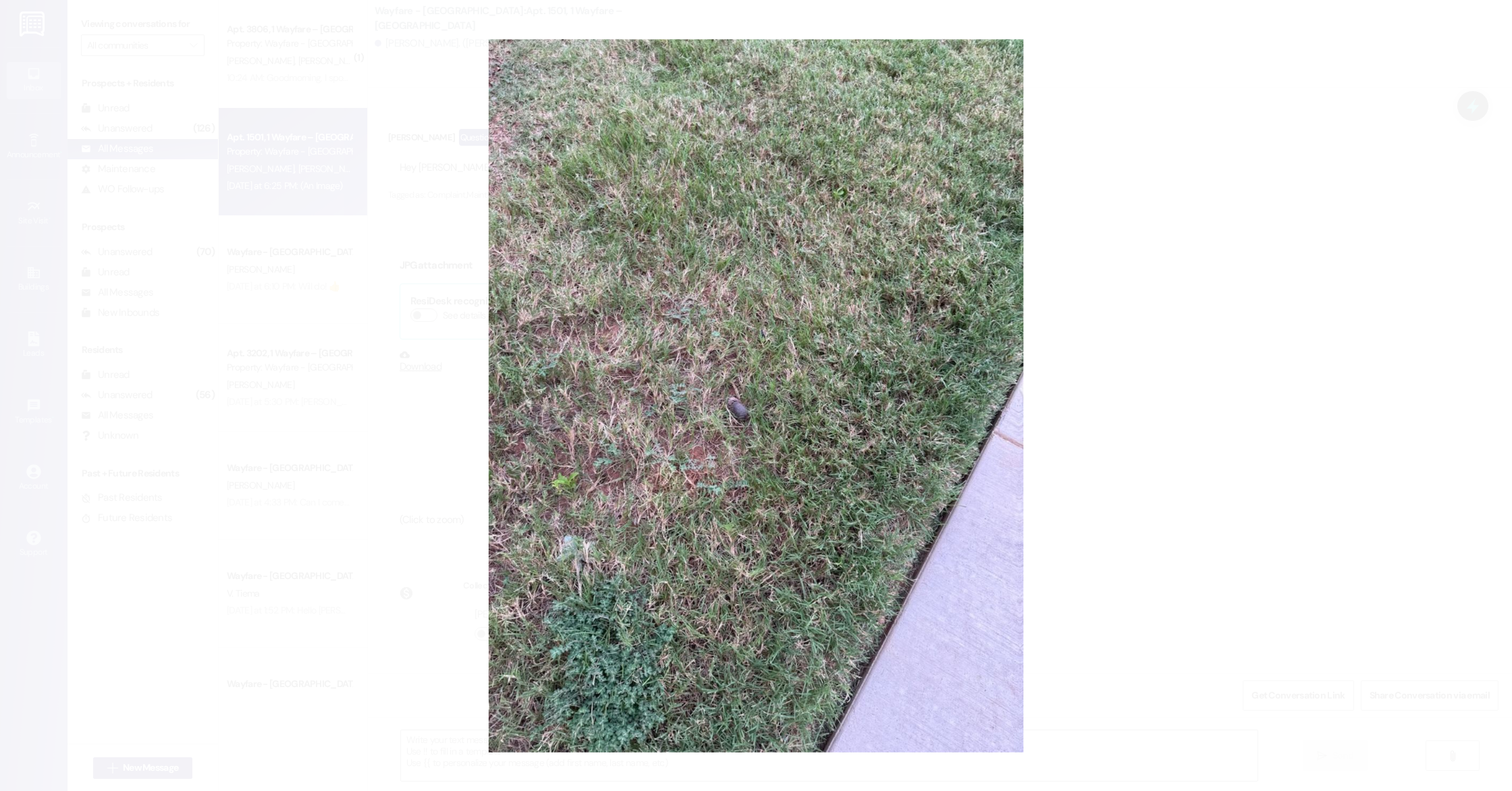
click at [737, 406] on button "Unzoom image" at bounding box center [756, 396] width 1512 height 791
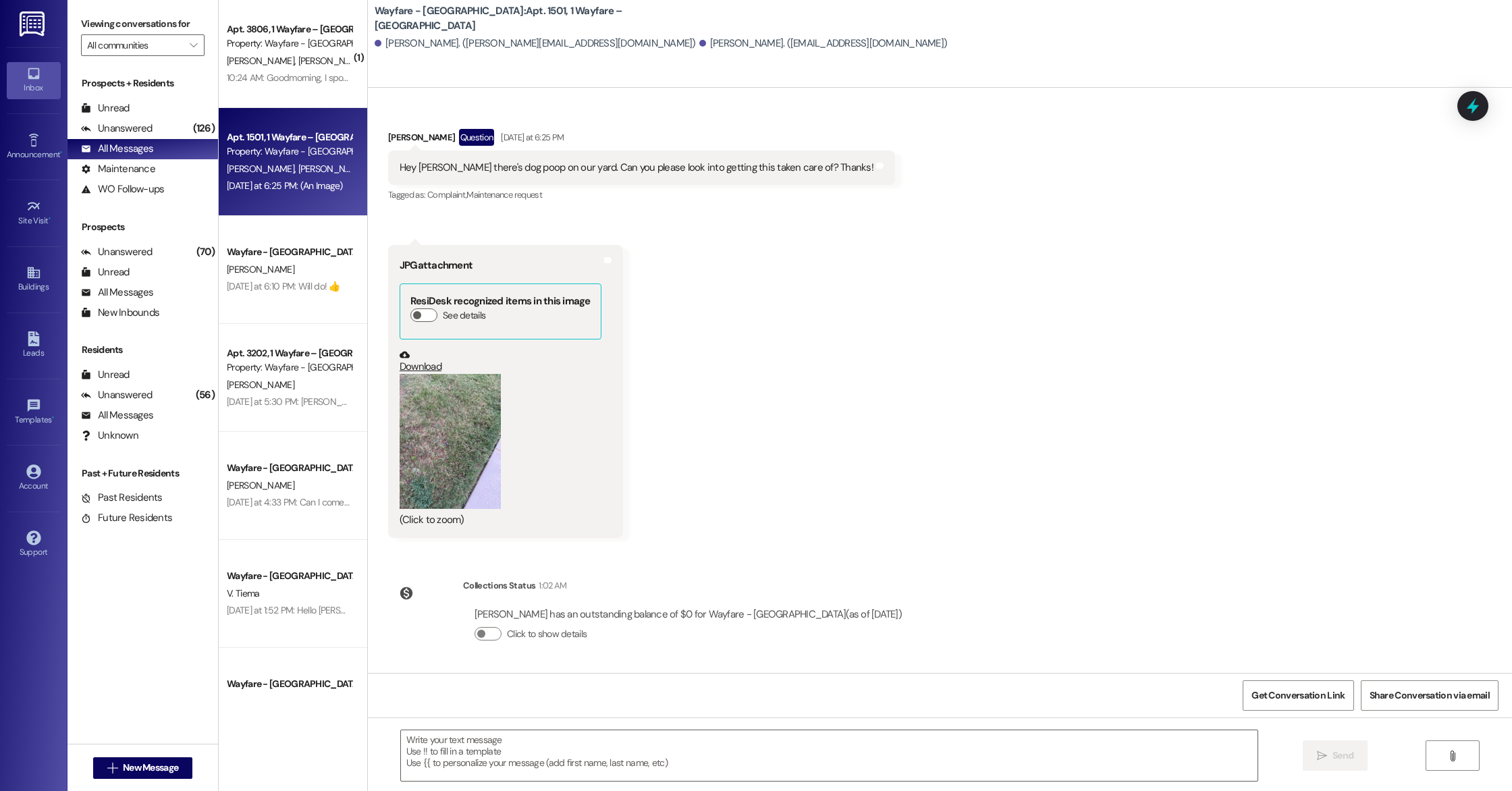
click at [429, 426] on button "Zoom image" at bounding box center [450, 441] width 101 height 135
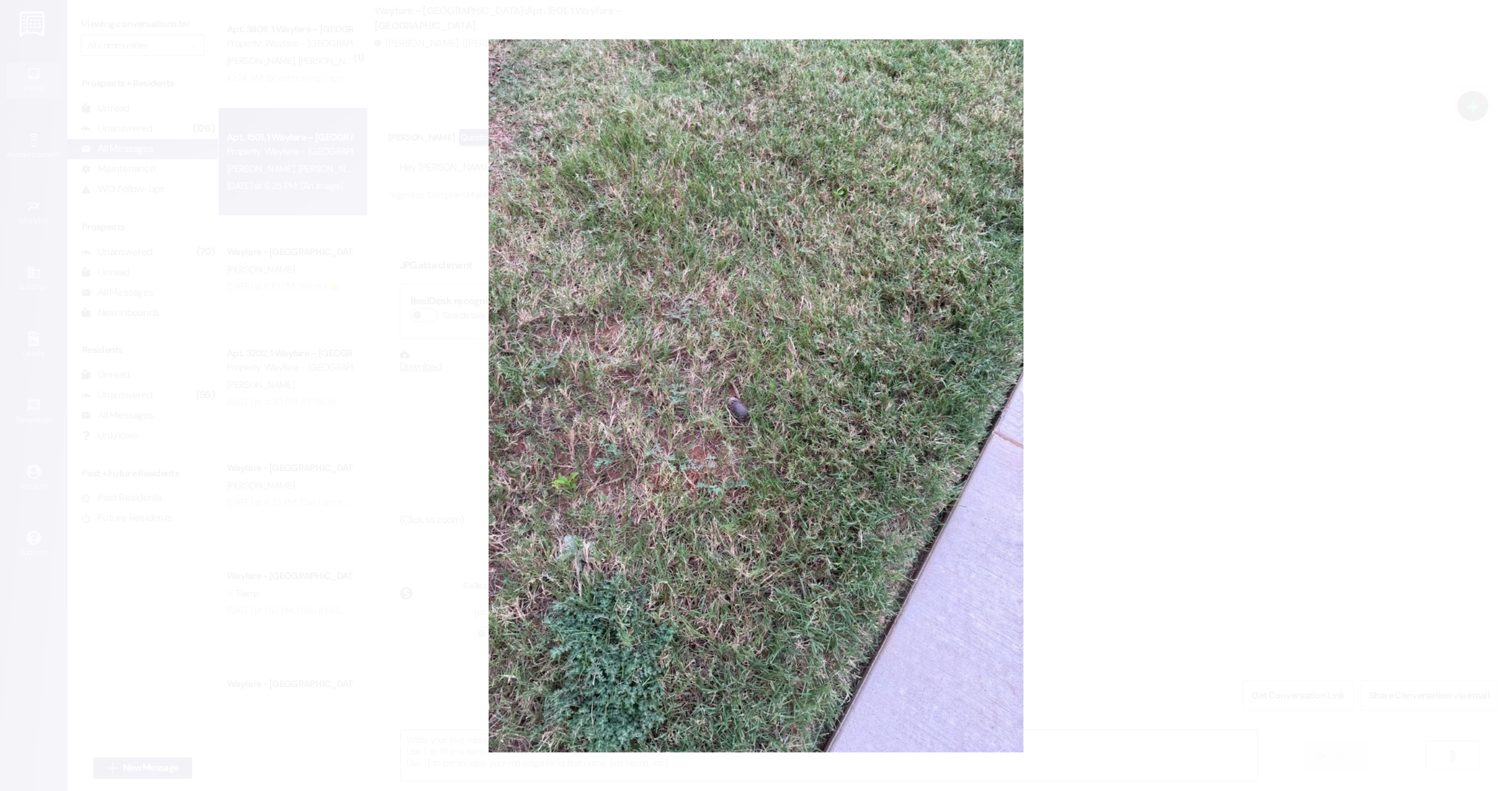
click at [736, 406] on button "Unzoom image" at bounding box center [756, 396] width 1512 height 791
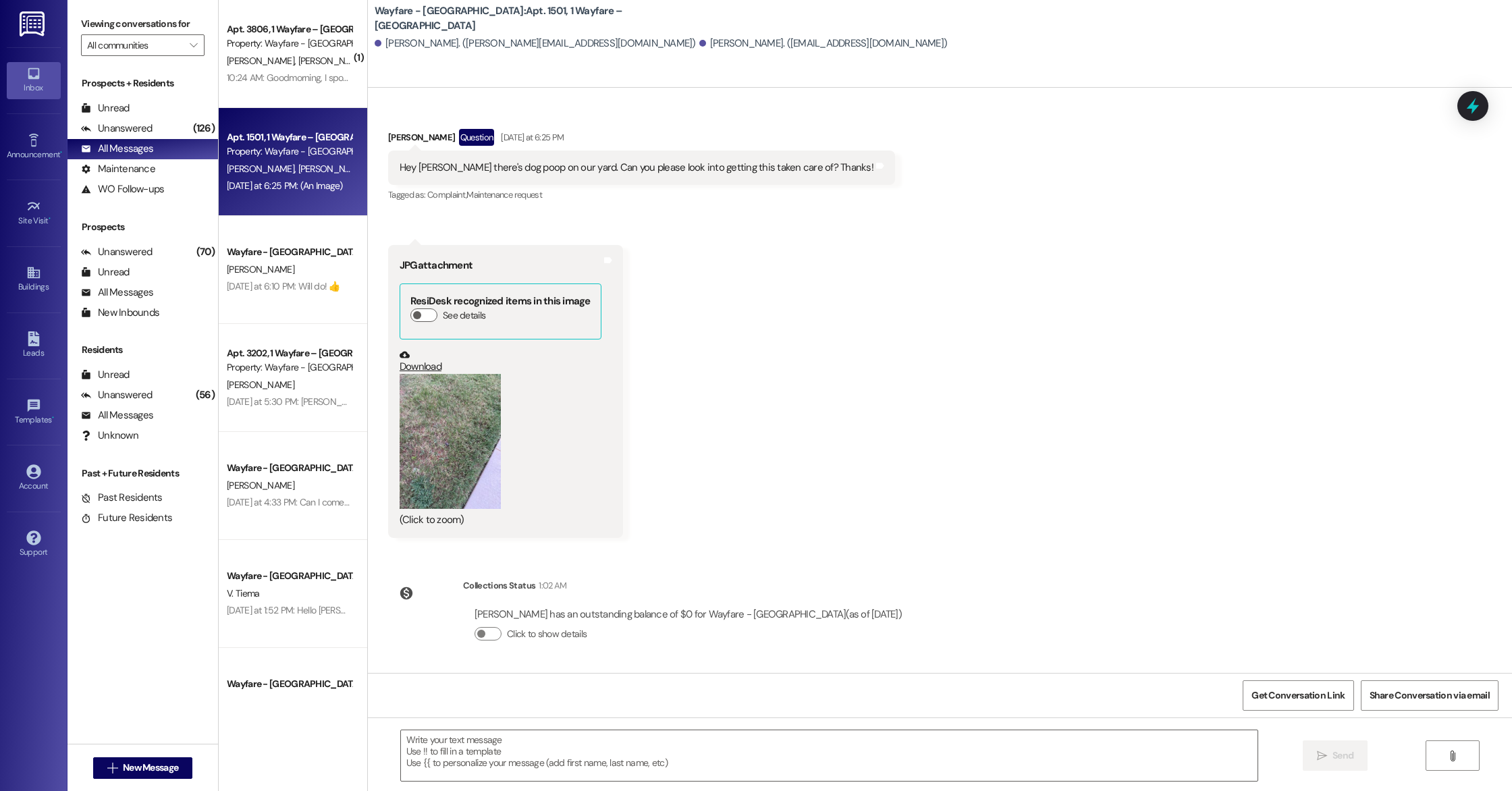
click at [435, 459] on button "Zoom image" at bounding box center [450, 441] width 101 height 135
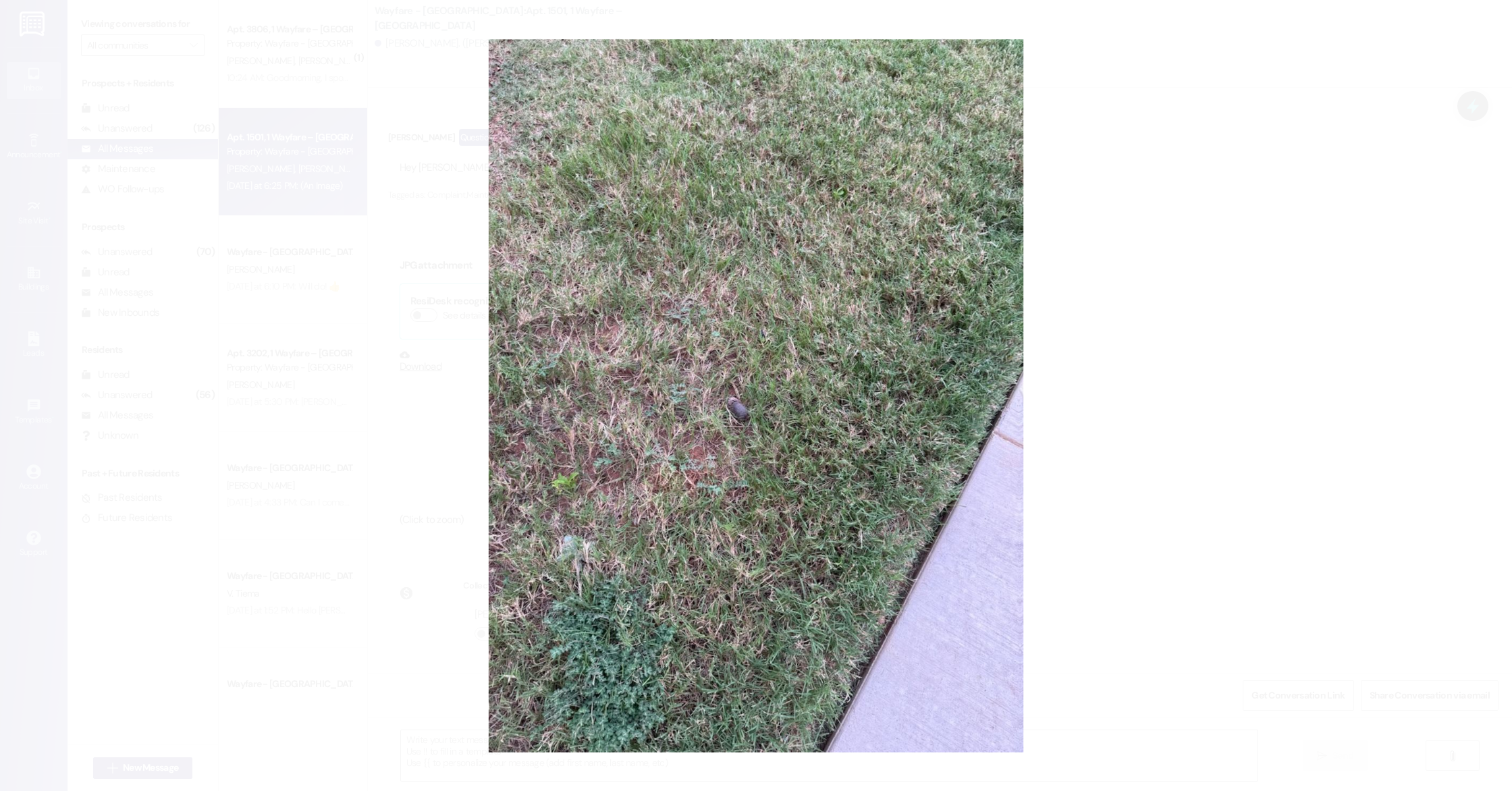
click at [735, 407] on button "Unzoom image" at bounding box center [756, 396] width 1512 height 791
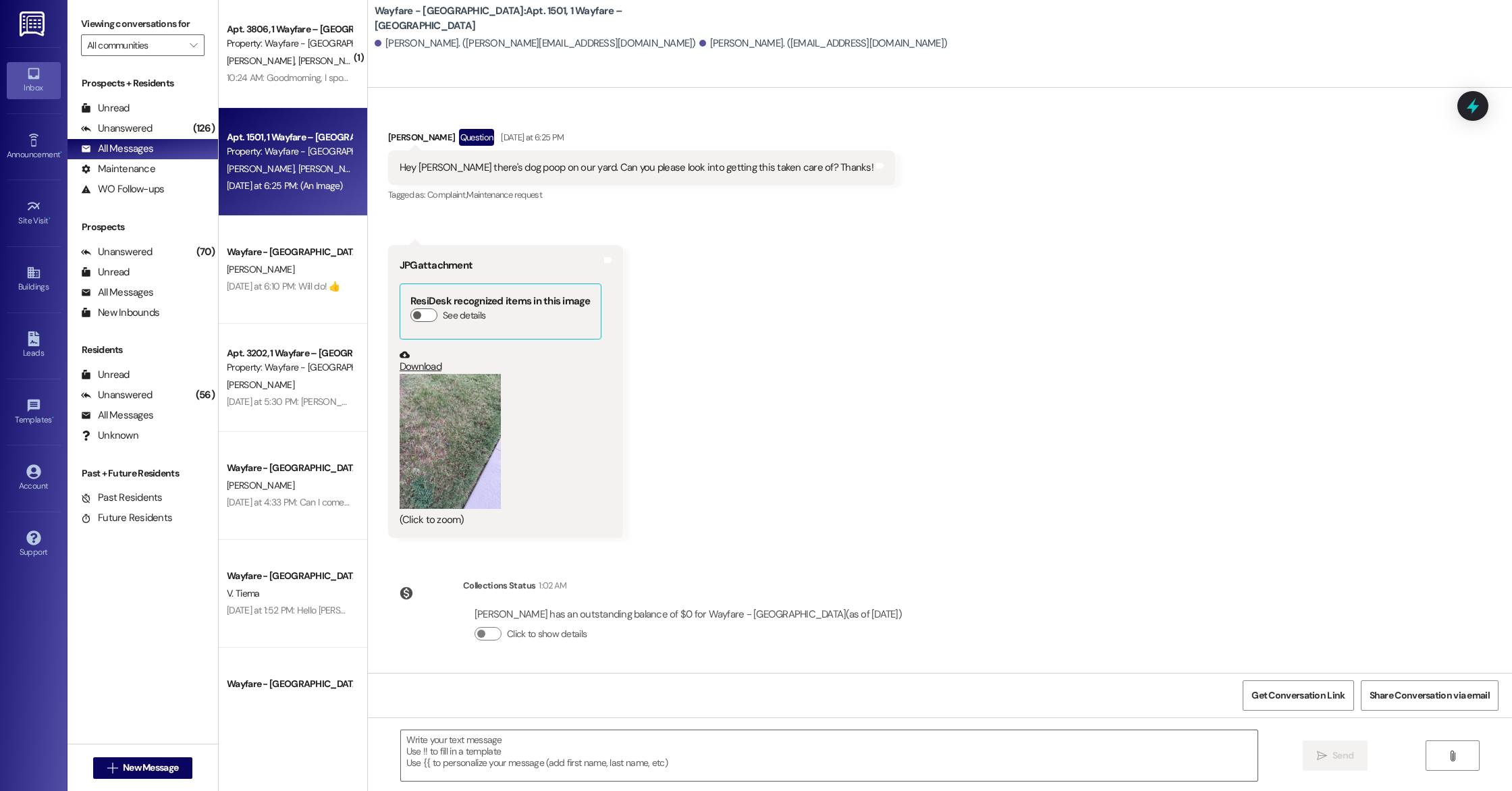
click at [429, 438] on button "Zoom image" at bounding box center [450, 441] width 101 height 135
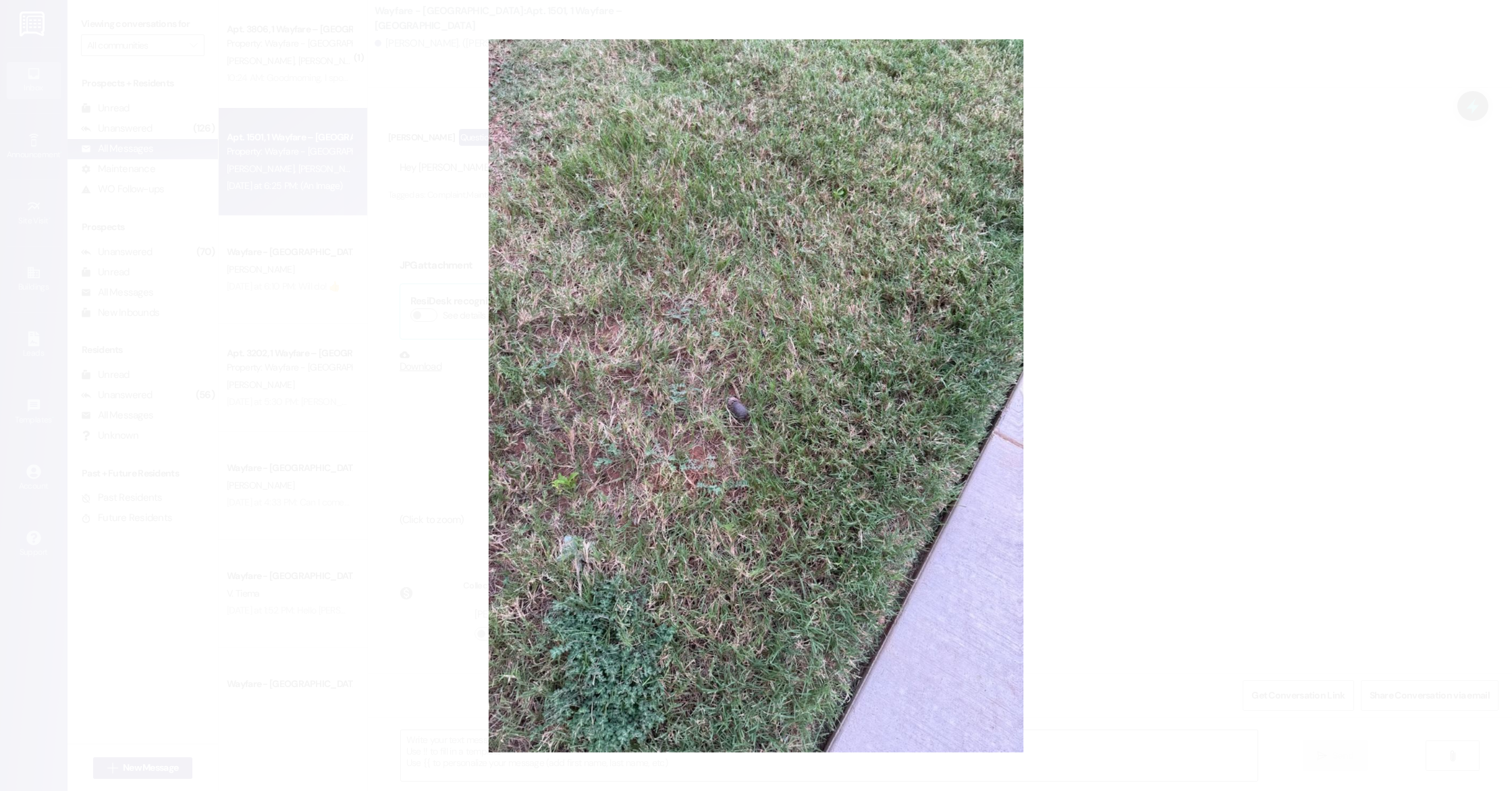
click at [736, 406] on button "Unzoom image" at bounding box center [756, 396] width 1512 height 791
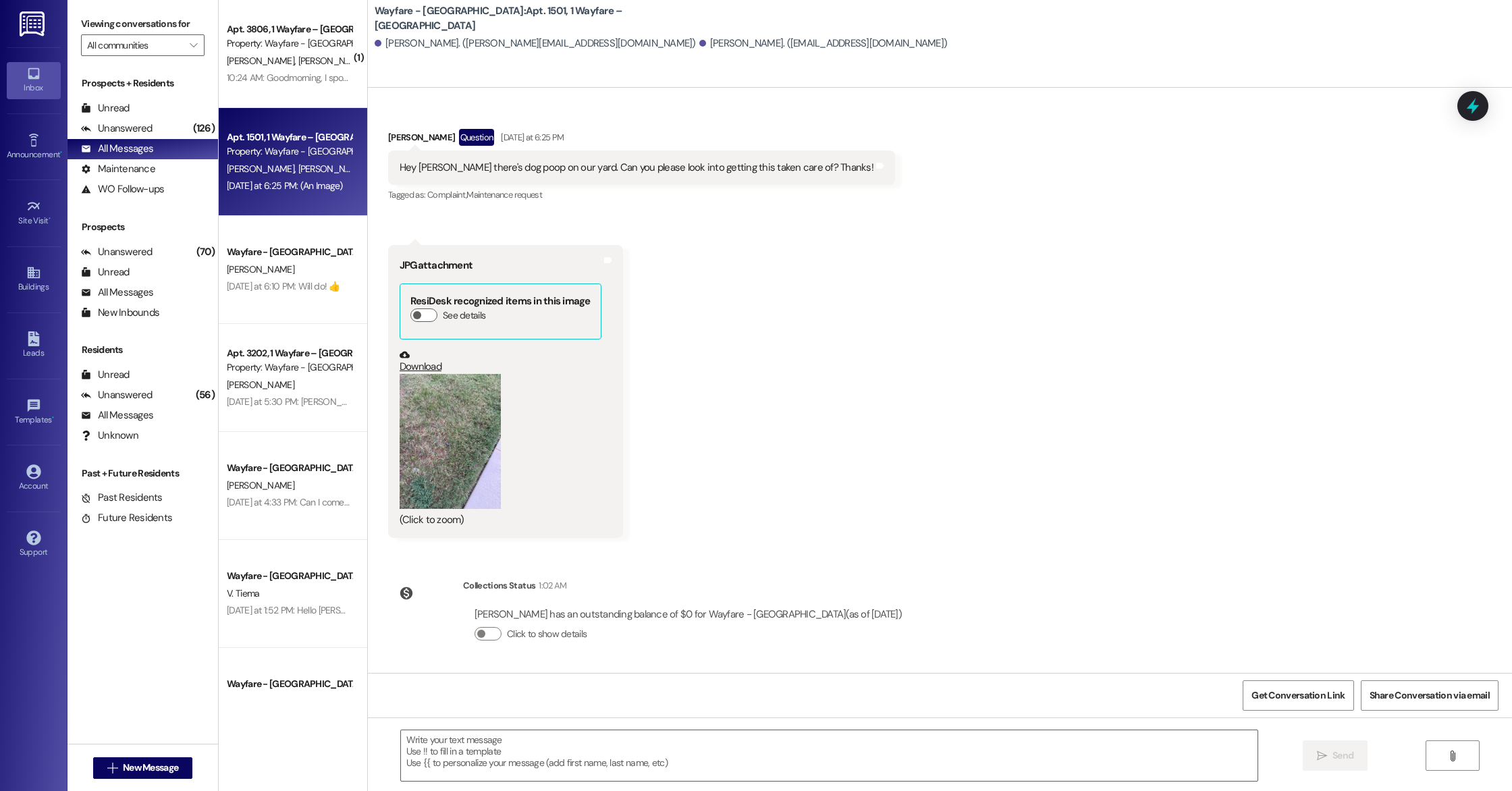
click at [445, 432] on button "Zoom image" at bounding box center [450, 441] width 101 height 135
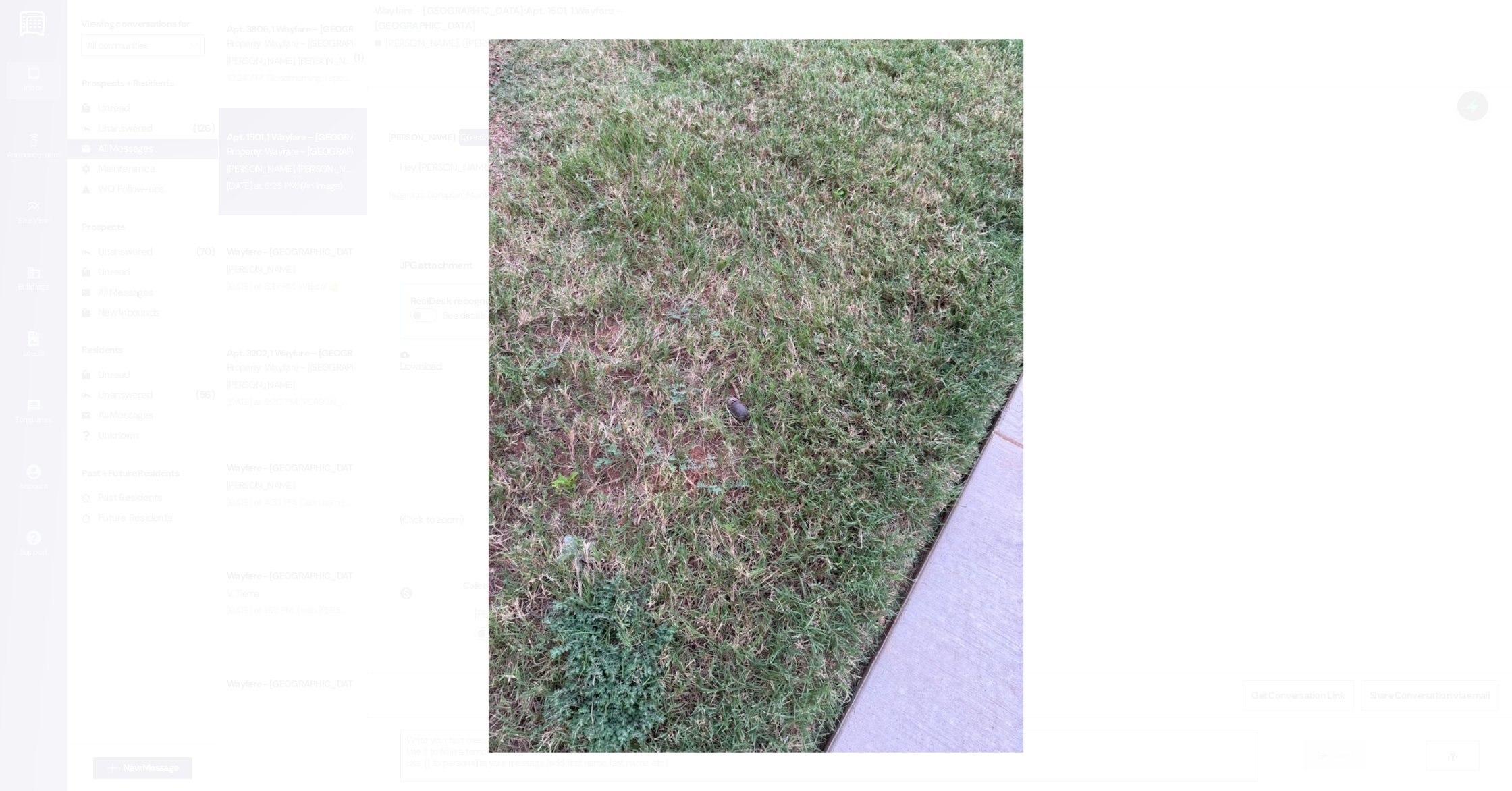
click at [736, 405] on button "Unzoom image" at bounding box center [756, 396] width 1512 height 791
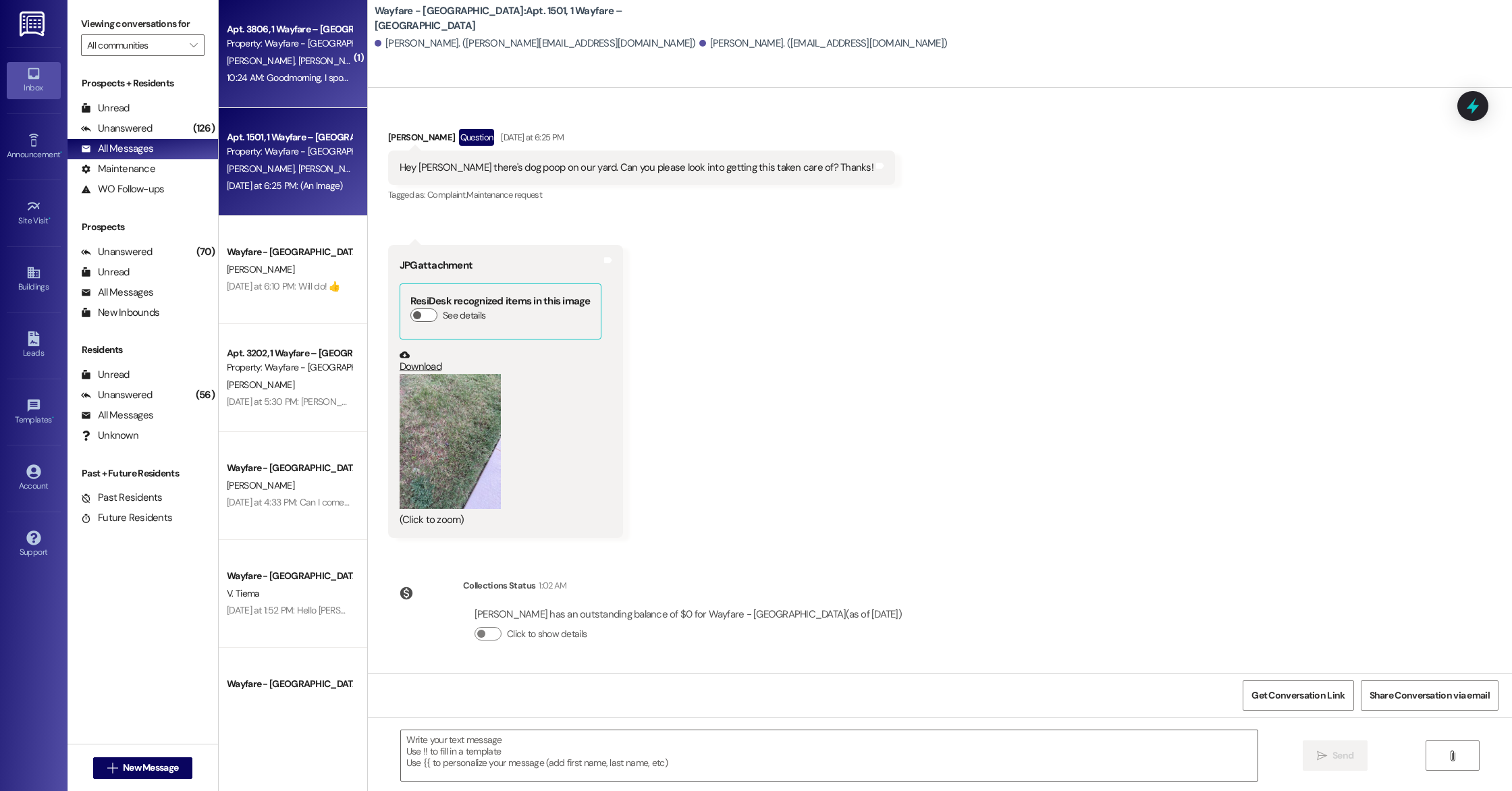
click at [312, 70] on div "10:24 AM: Goodmorning, I spoke with someone in the main office [DATE] and they …" at bounding box center [289, 78] width 128 height 17
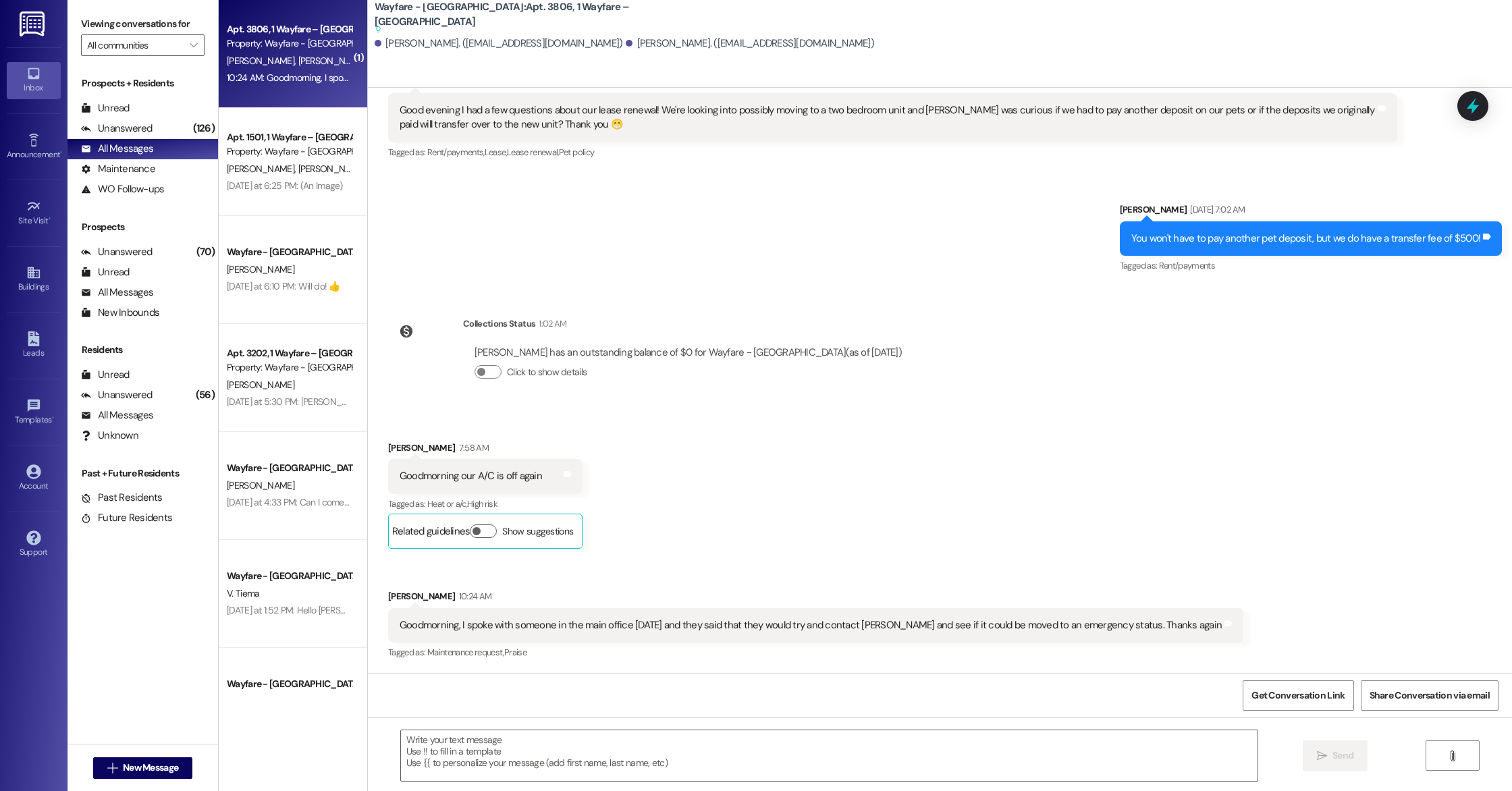
scroll to position [3987, 0]
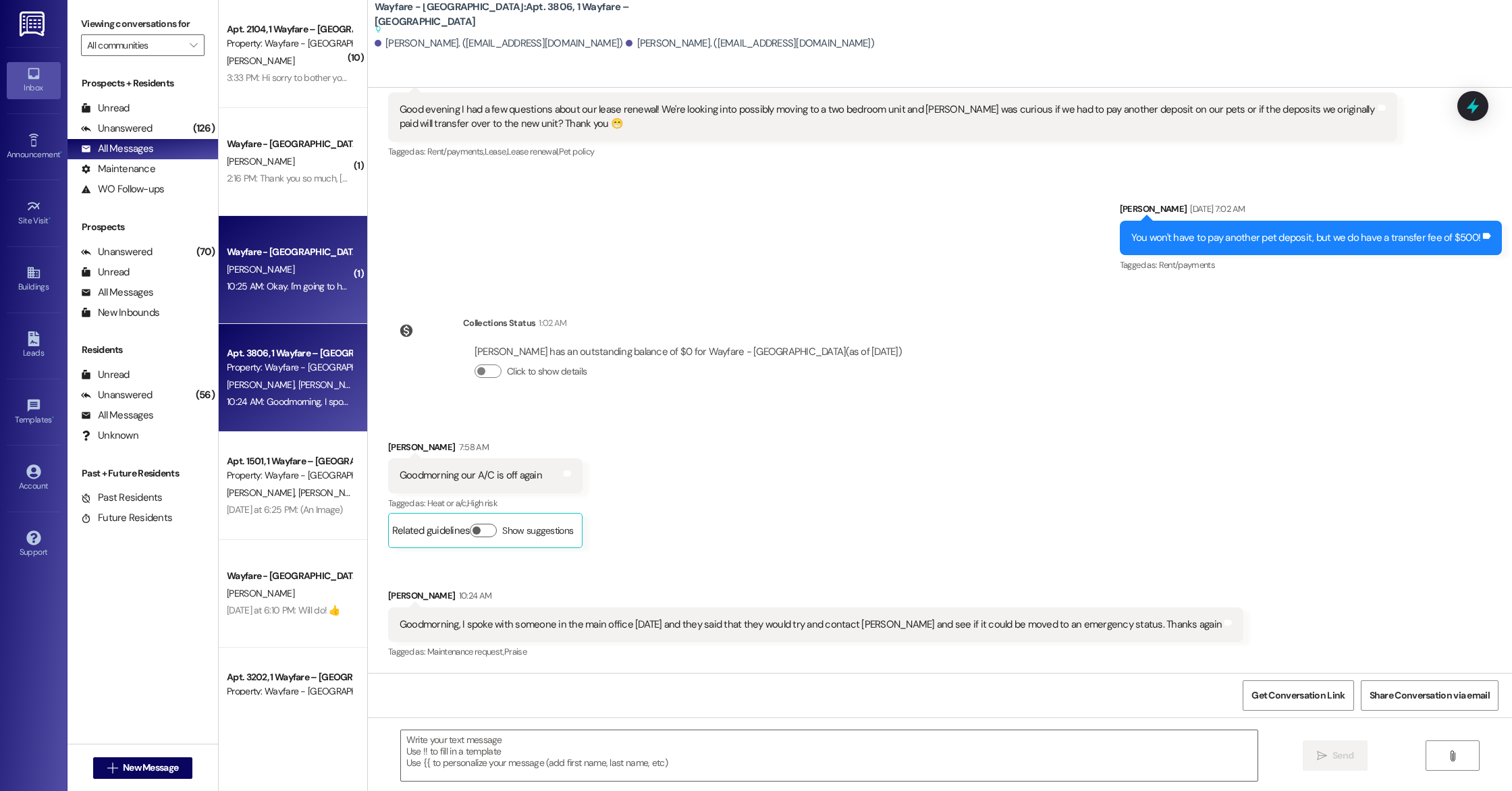
click at [299, 299] on div "Wayfare - [GEOGRAPHIC_DATA] [PERSON_NAME] 10:25 AM: Okay. I'm going to have to …" at bounding box center [293, 270] width 148 height 108
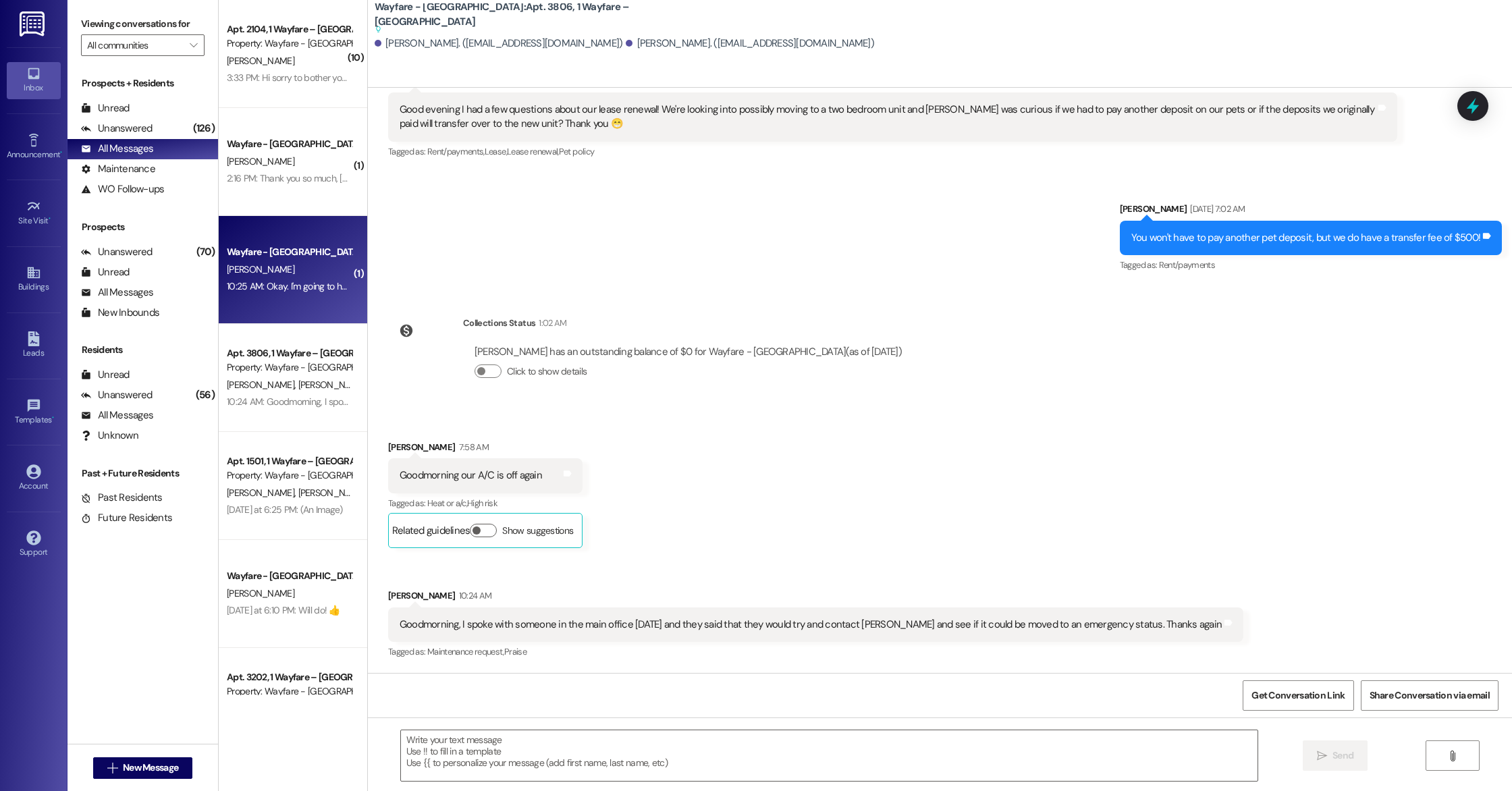
scroll to position [3410, 0]
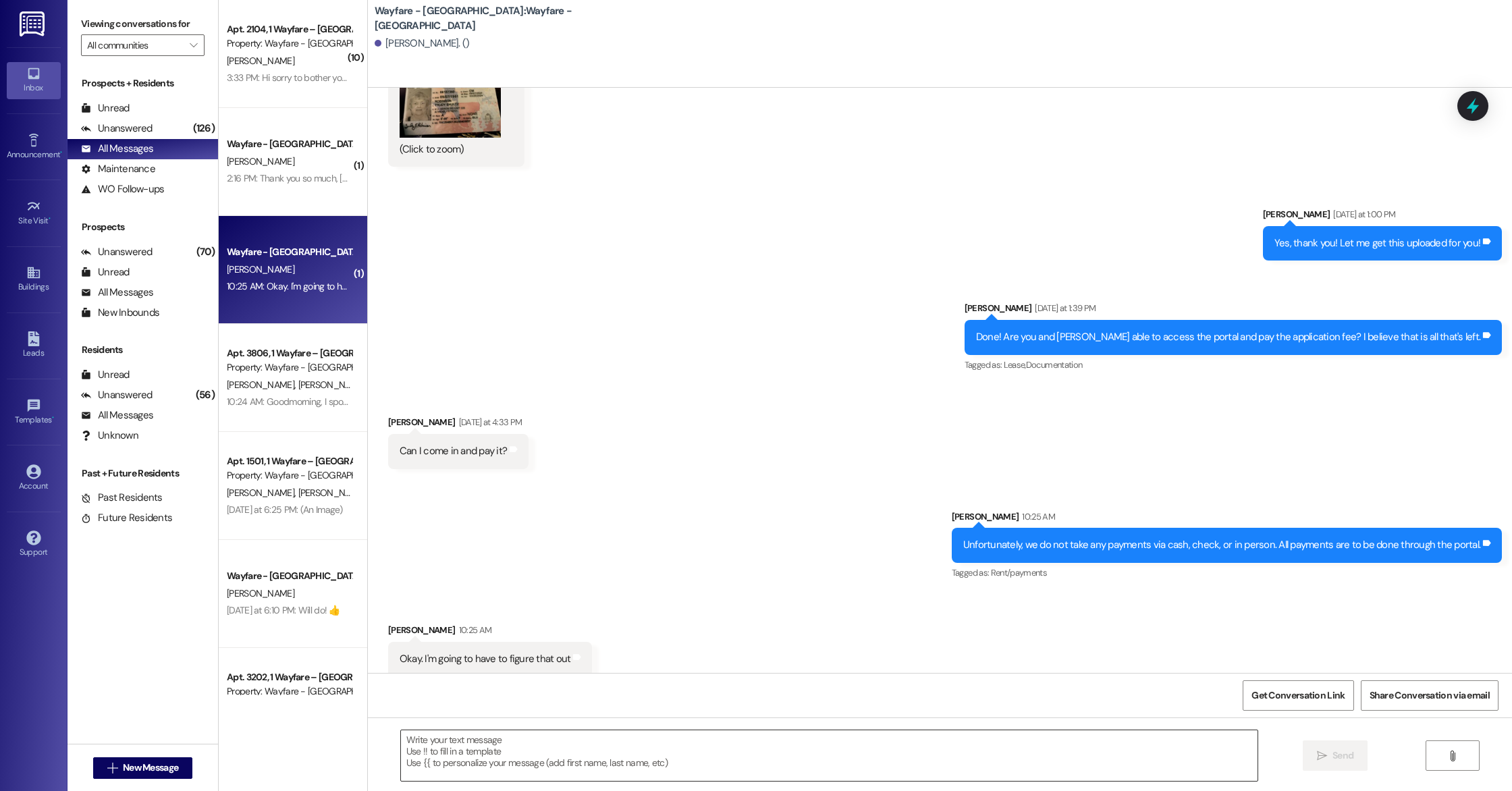
click at [475, 741] on textarea at bounding box center [829, 755] width 857 height 51
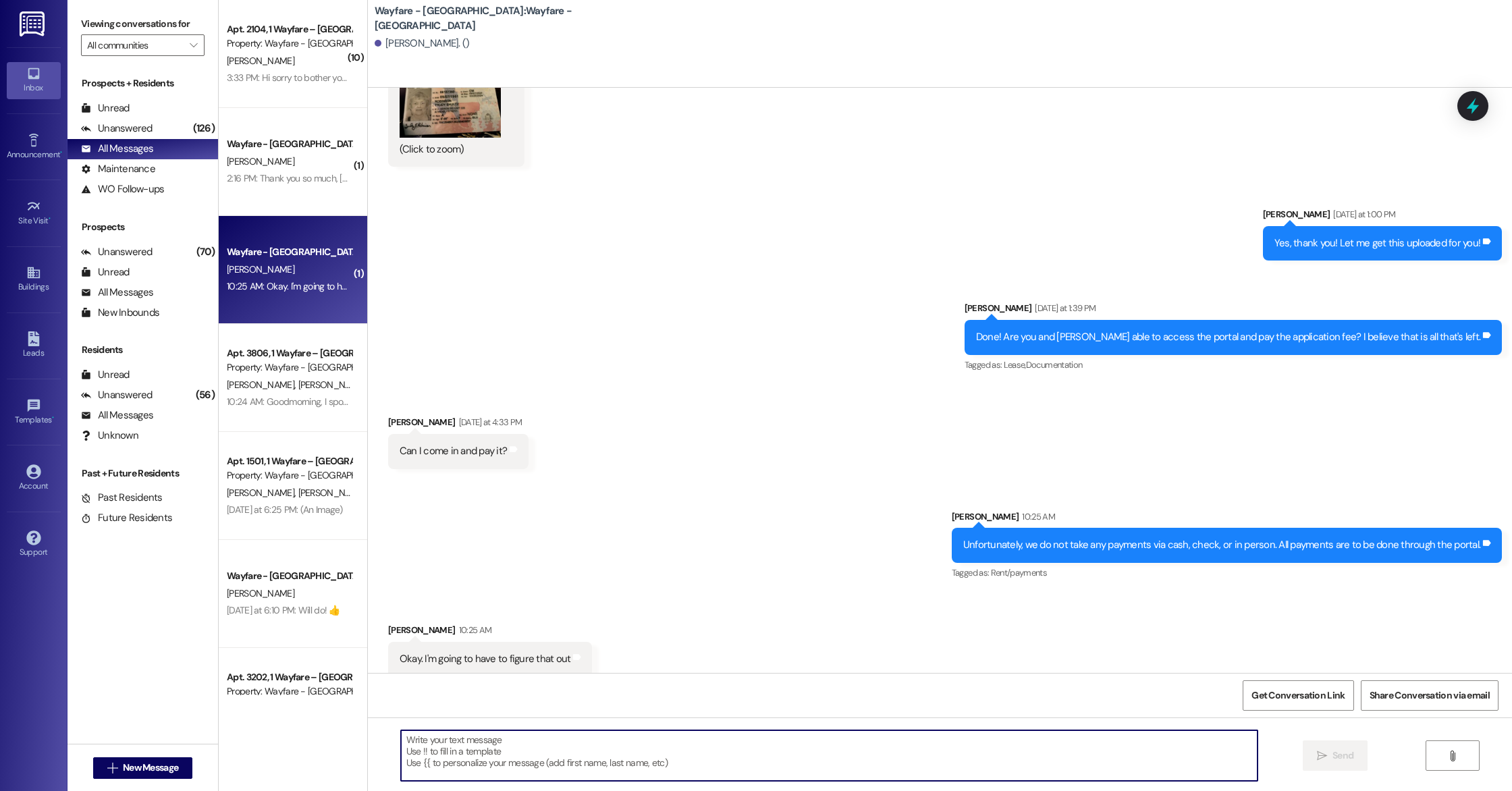
click at [480, 752] on textarea at bounding box center [829, 755] width 857 height 51
type textarea "Okay. Let me know if I can help!"
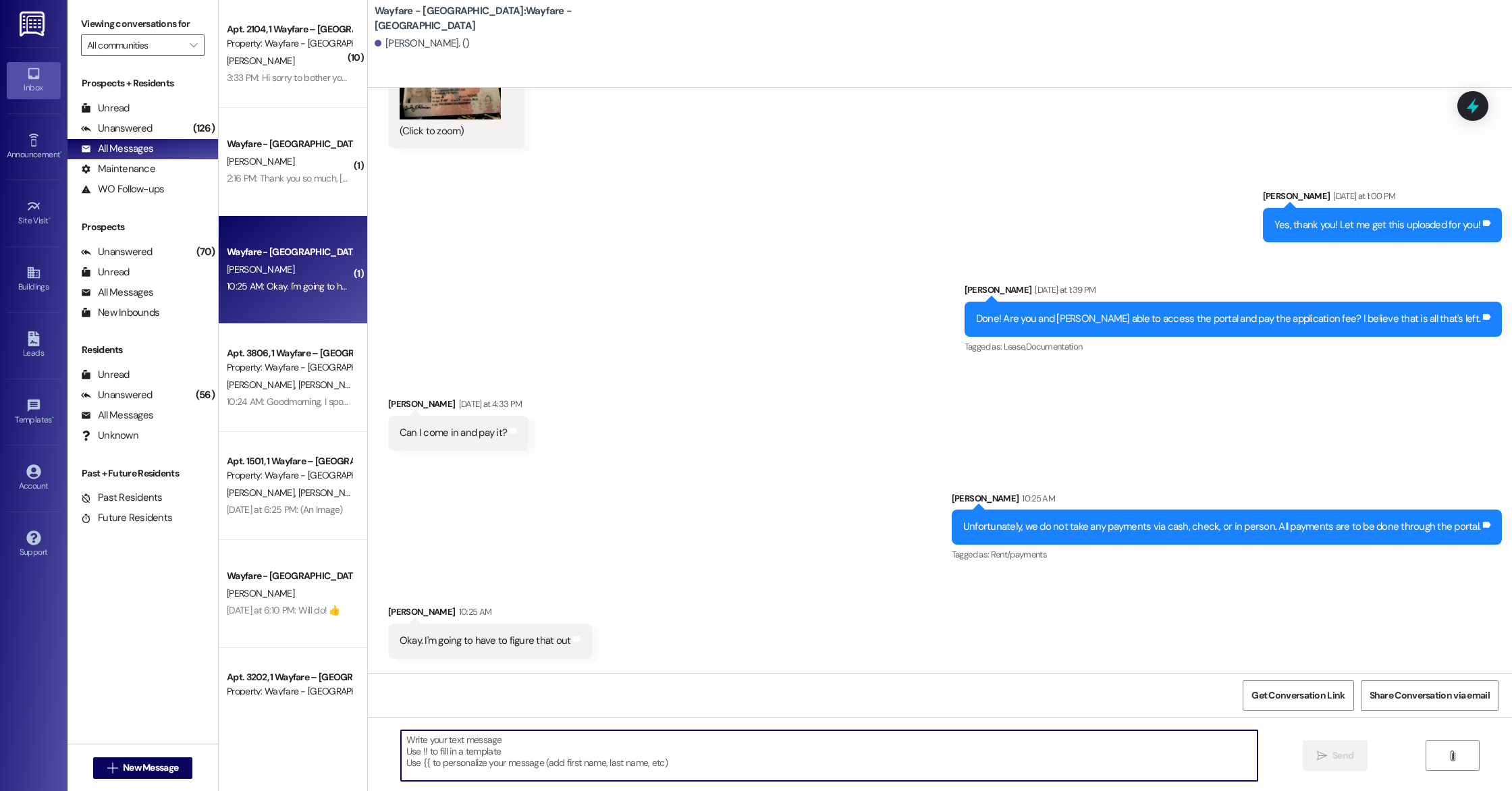
scroll to position [3504, 0]
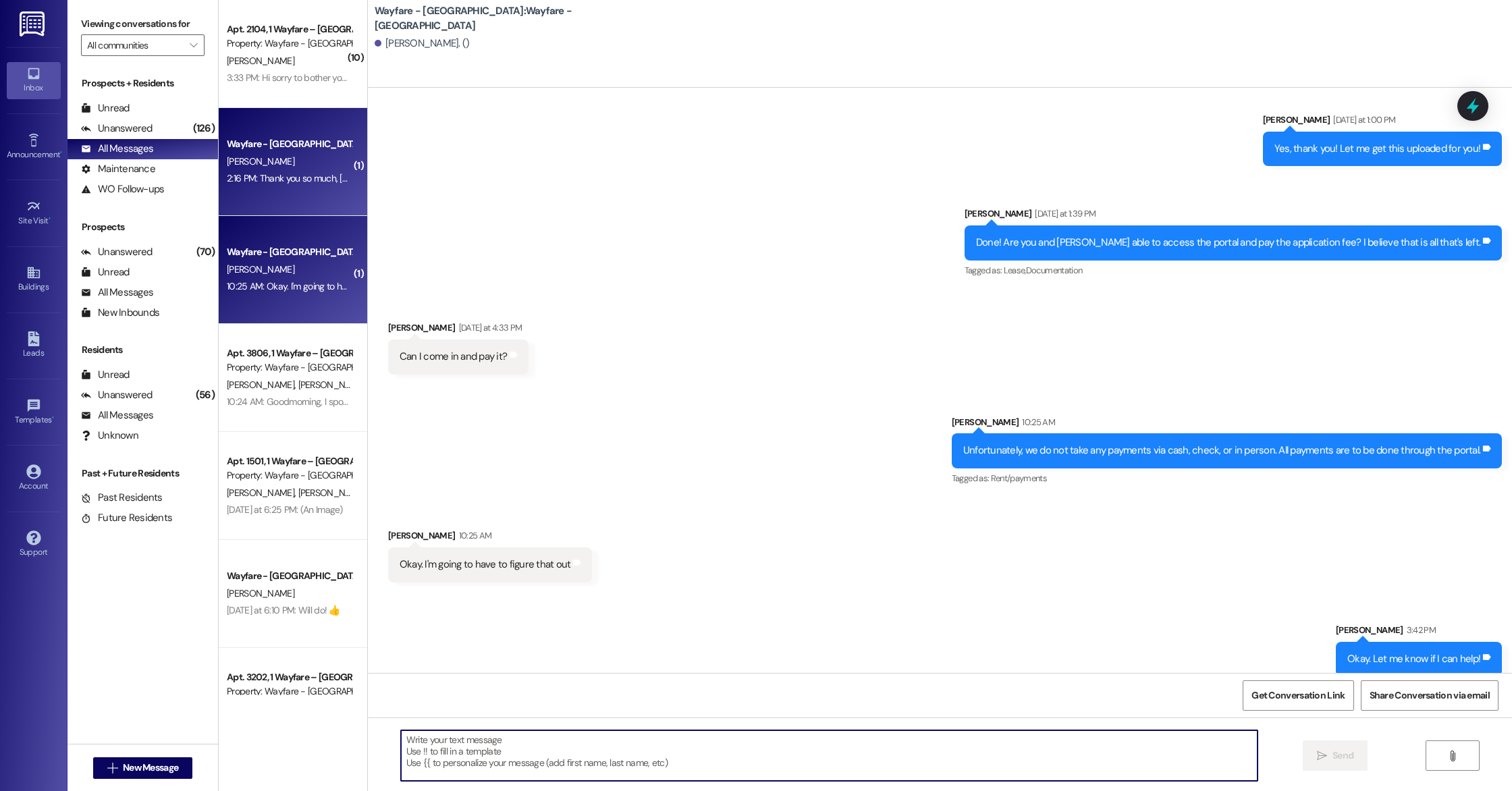
click at [293, 189] on div "Wayfare - [GEOGRAPHIC_DATA] [PERSON_NAME] 2:16 PM: Thank you so much, [PERSON_N…" at bounding box center [293, 162] width 148 height 108
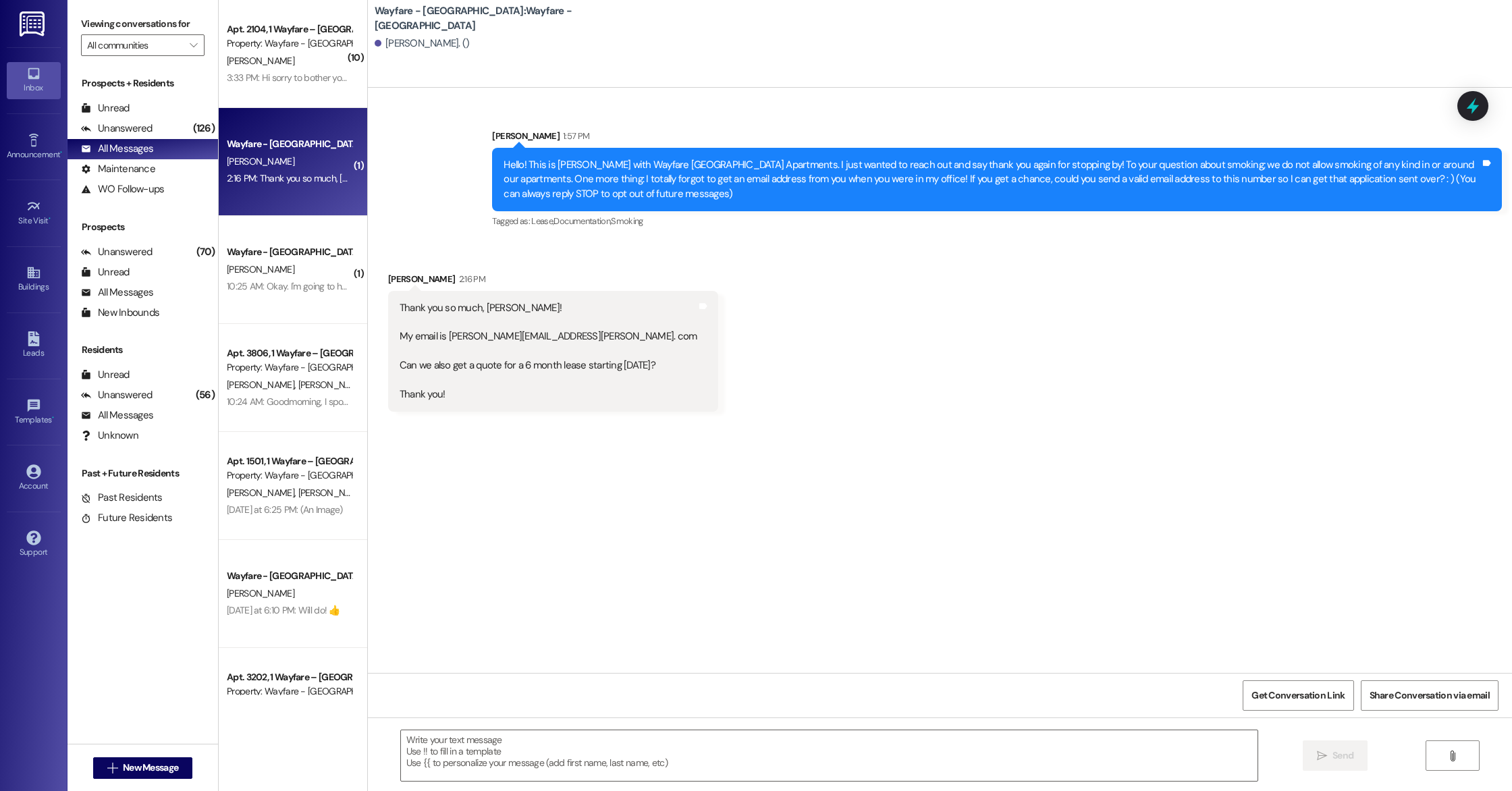
scroll to position [0, 0]
drag, startPoint x: 438, startPoint y: 339, endPoint x: 586, endPoint y: 336, distance: 148.0
click at [586, 336] on div "Thank you so much, [PERSON_NAME]! My email is [PERSON_NAME][EMAIL_ADDRESS][PERS…" at bounding box center [548, 352] width 298 height 101
copy div "[PERSON_NAME][EMAIL_ADDRESS][PERSON_NAME]. com"
click at [562, 699] on div "Get Conversation Link Share Conversation via email" at bounding box center [940, 694] width 1144 height 45
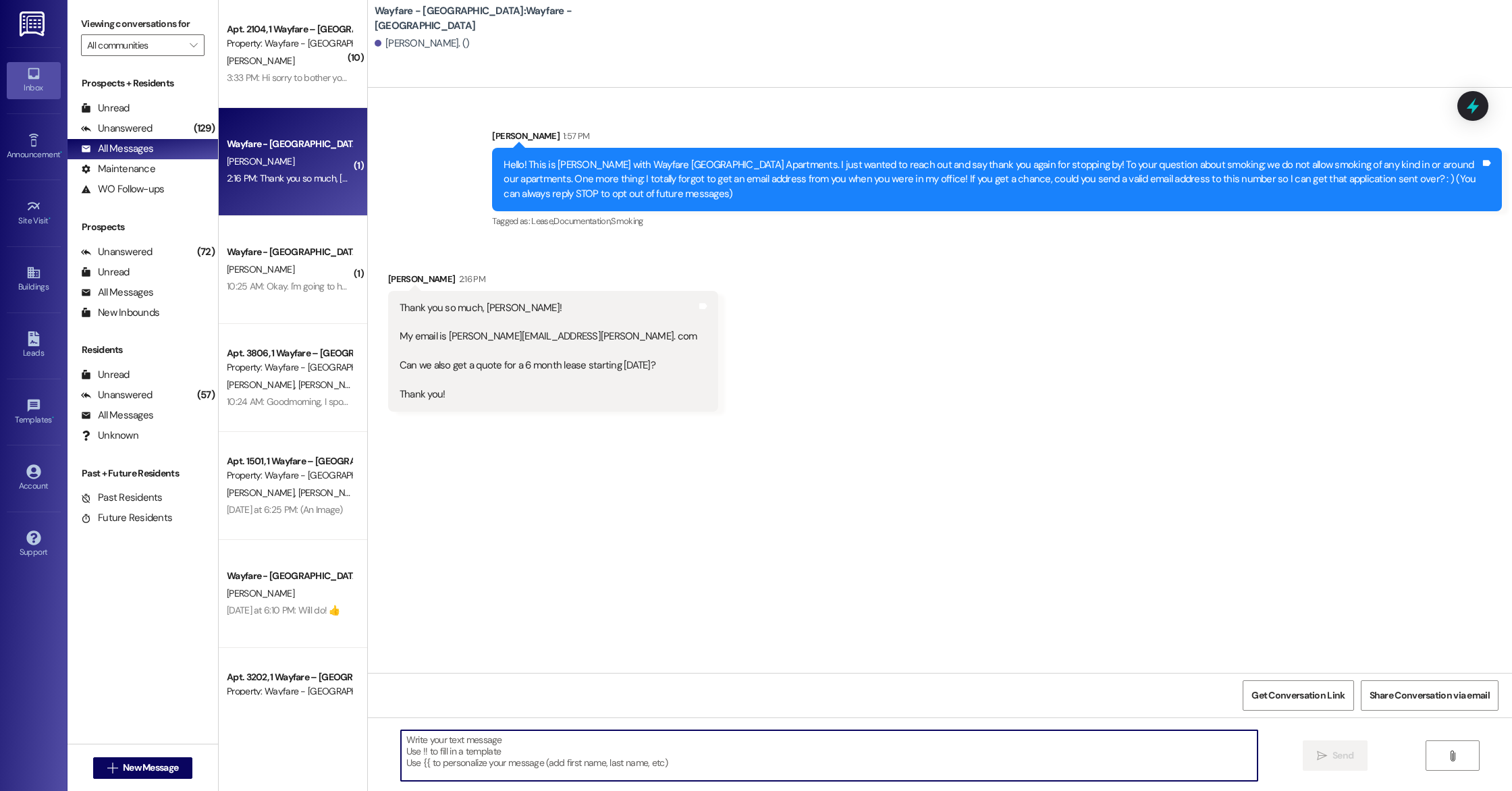
click at [548, 743] on textarea at bounding box center [829, 755] width 857 height 51
type textarea "T"
type textarea "I"
type textarea "Thank you for that info. I sent an application and a quote to your email! Pleas…"
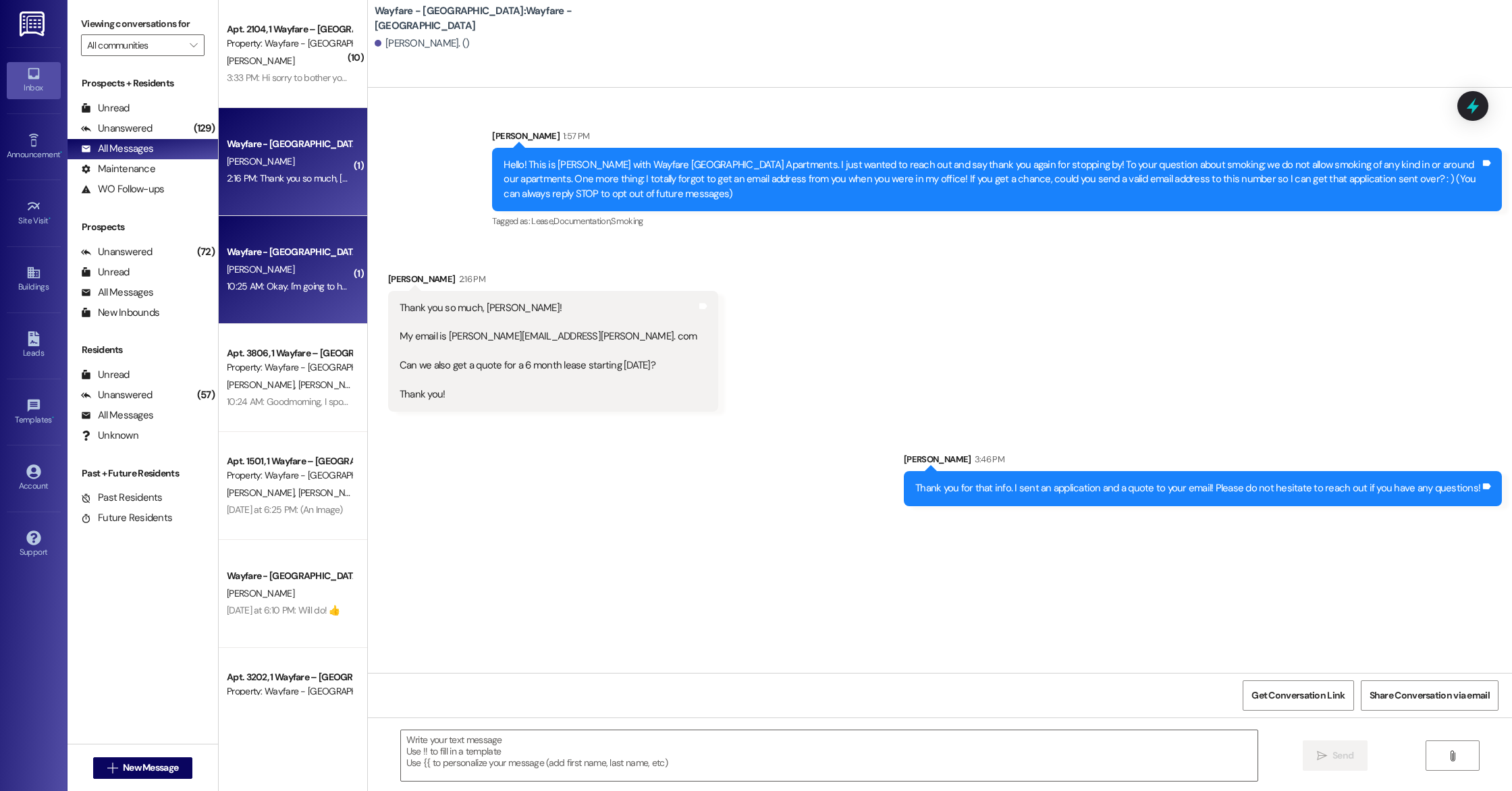
click at [286, 278] on div "10:25 AM: Okay. I'm going to have to figure that out 10:25 AM: Okay. I'm going …" at bounding box center [289, 285] width 128 height 17
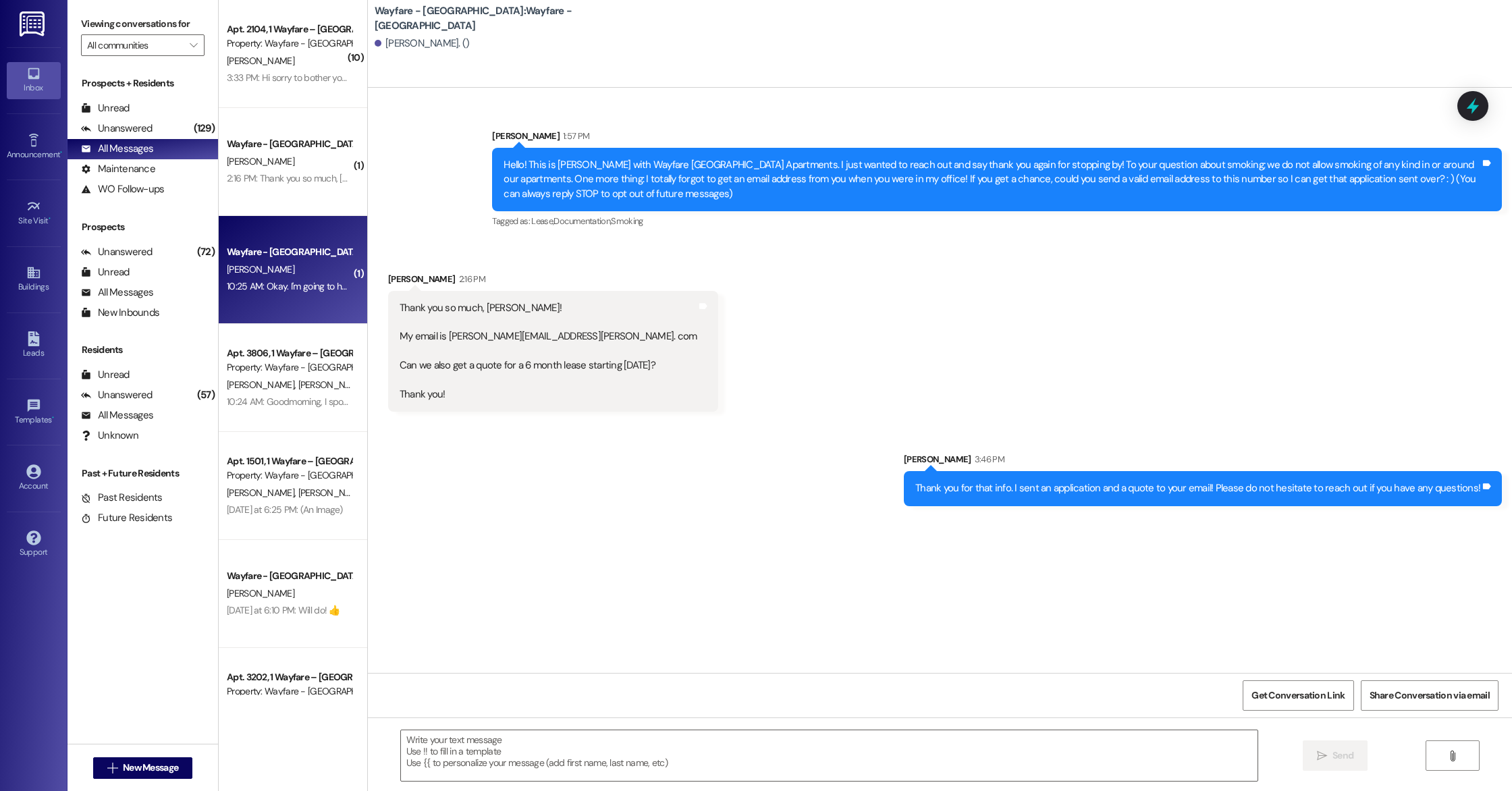
scroll to position [3504, 0]
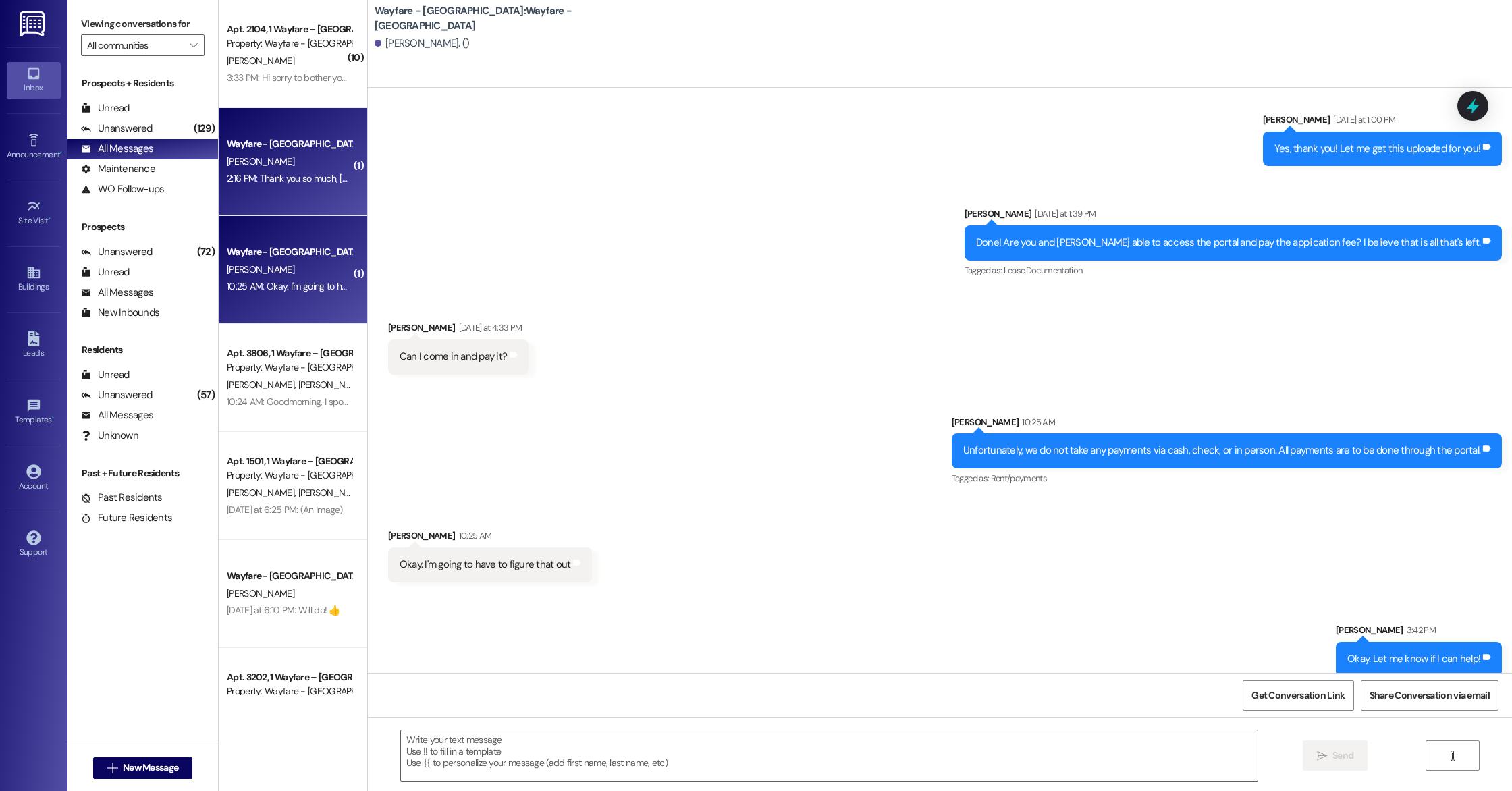
click at [278, 155] on span "[PERSON_NAME]" at bounding box center [260, 162] width 67 height 12
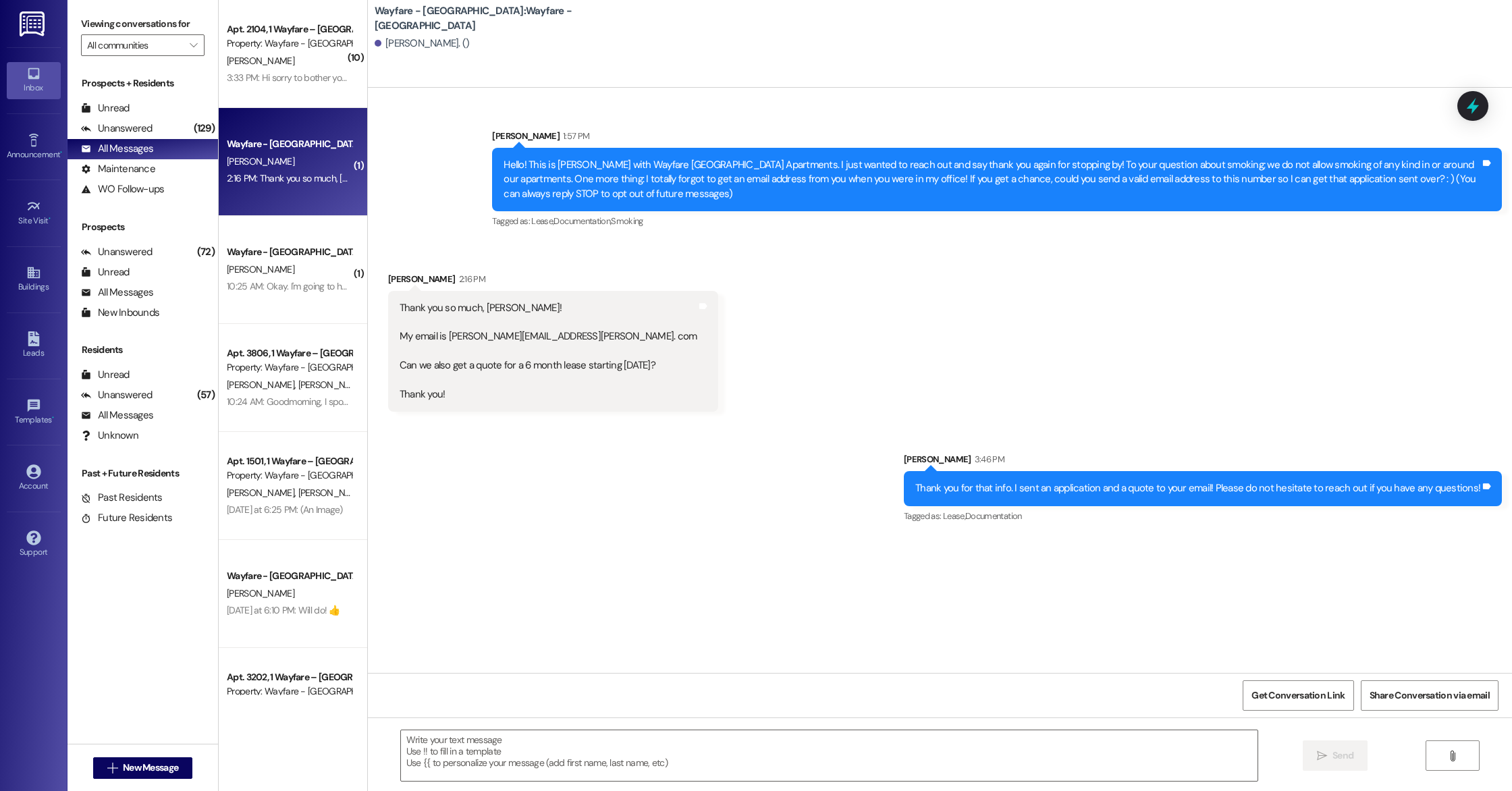
scroll to position [0, 0]
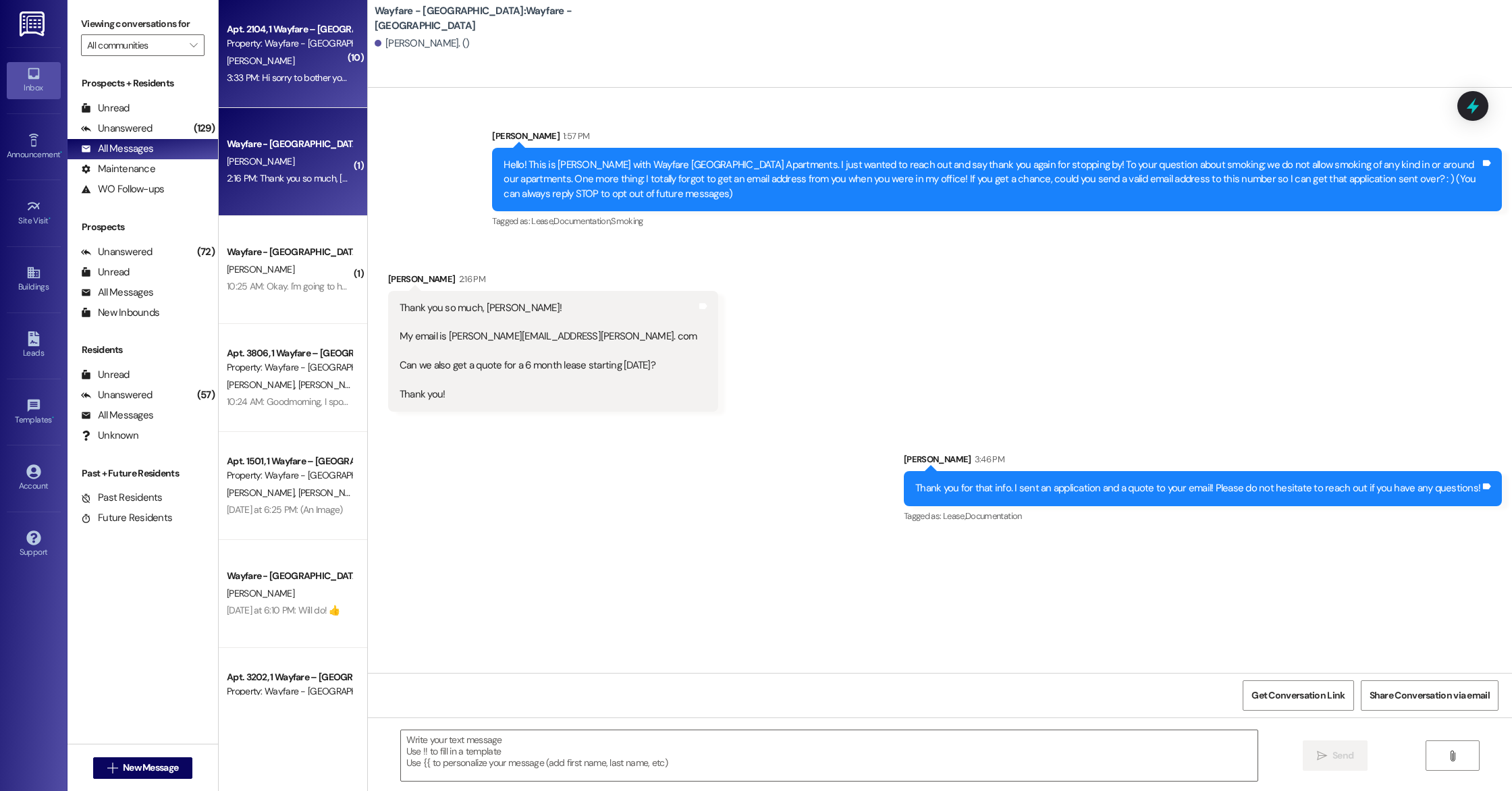
click at [272, 79] on div "3:33 PM: Hi sorry to bother you!! Could you log back in to the mirror in the gy…" at bounding box center [508, 78] width 563 height 12
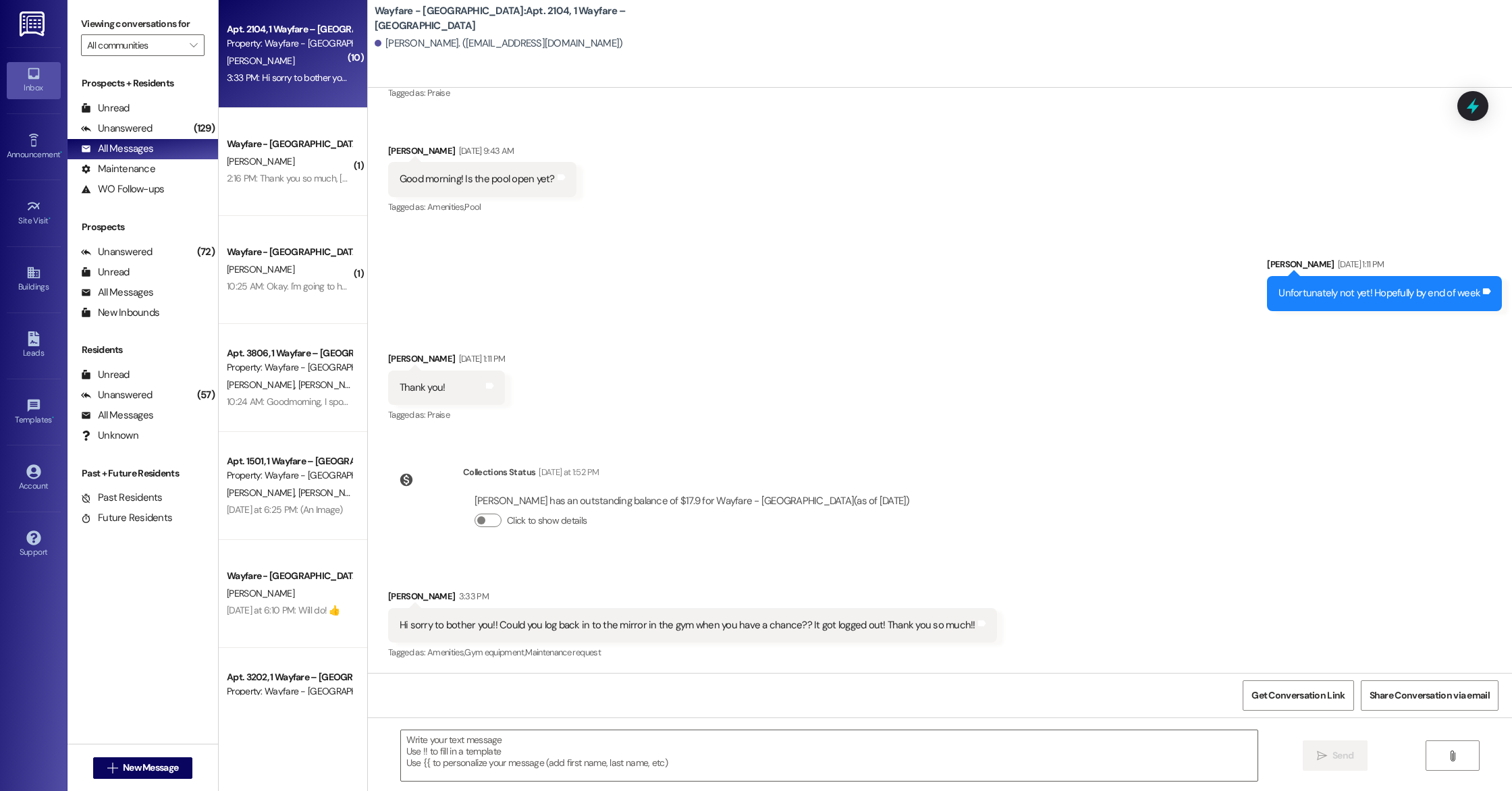
scroll to position [1287, 0]
click at [514, 755] on textarea at bounding box center [829, 755] width 857 height 51
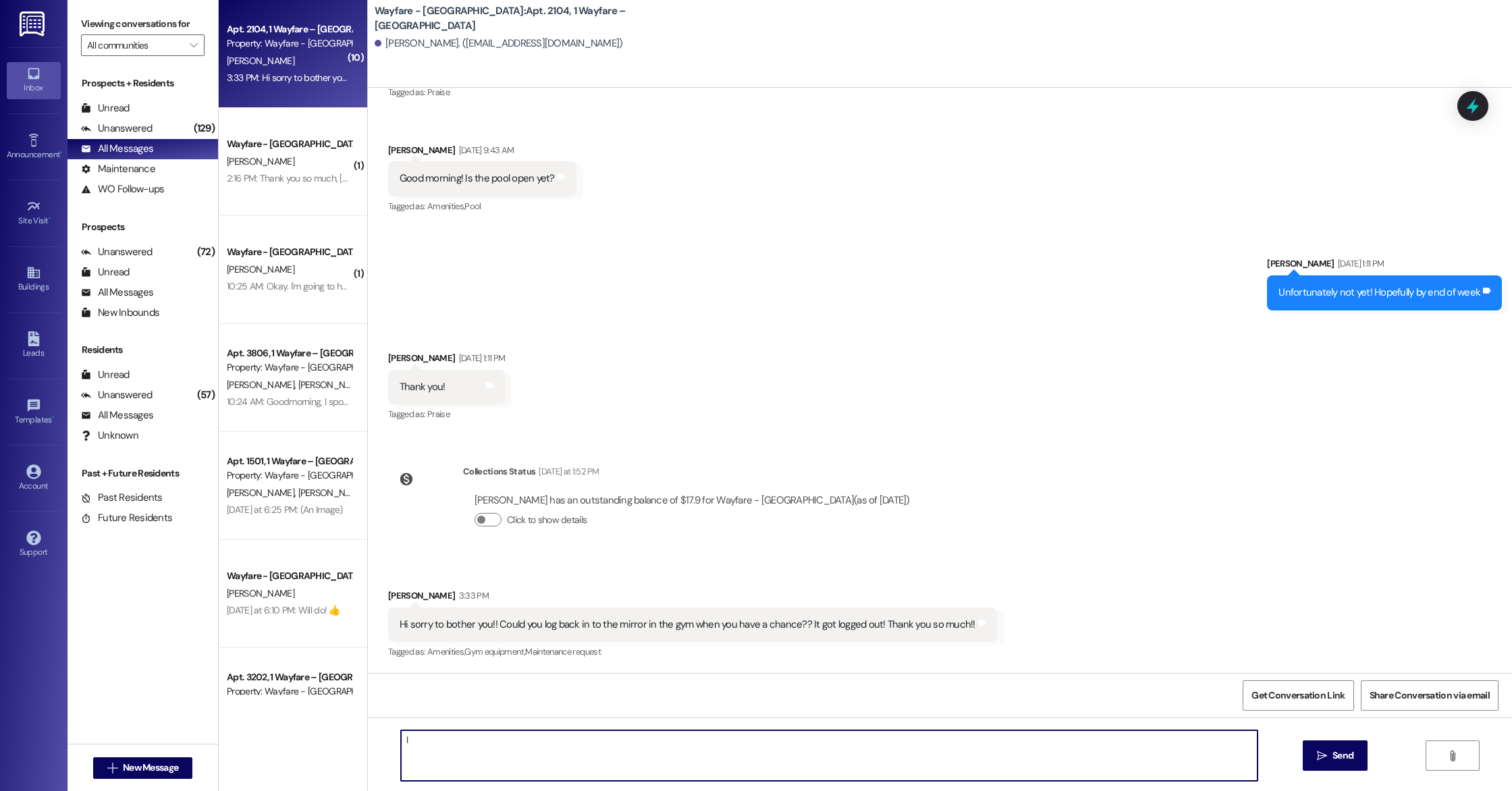
type textarea "I"
drag, startPoint x: 842, startPoint y: 741, endPoint x: 461, endPoint y: 741, distance: 381.0
click at [461, 741] on textarea "No bother at all! I will just have to find out what the login is and I will sig…" at bounding box center [829, 755] width 857 height 51
type textarea "No bother at all! I just logged back in. Let me know if it gives you any more t…"
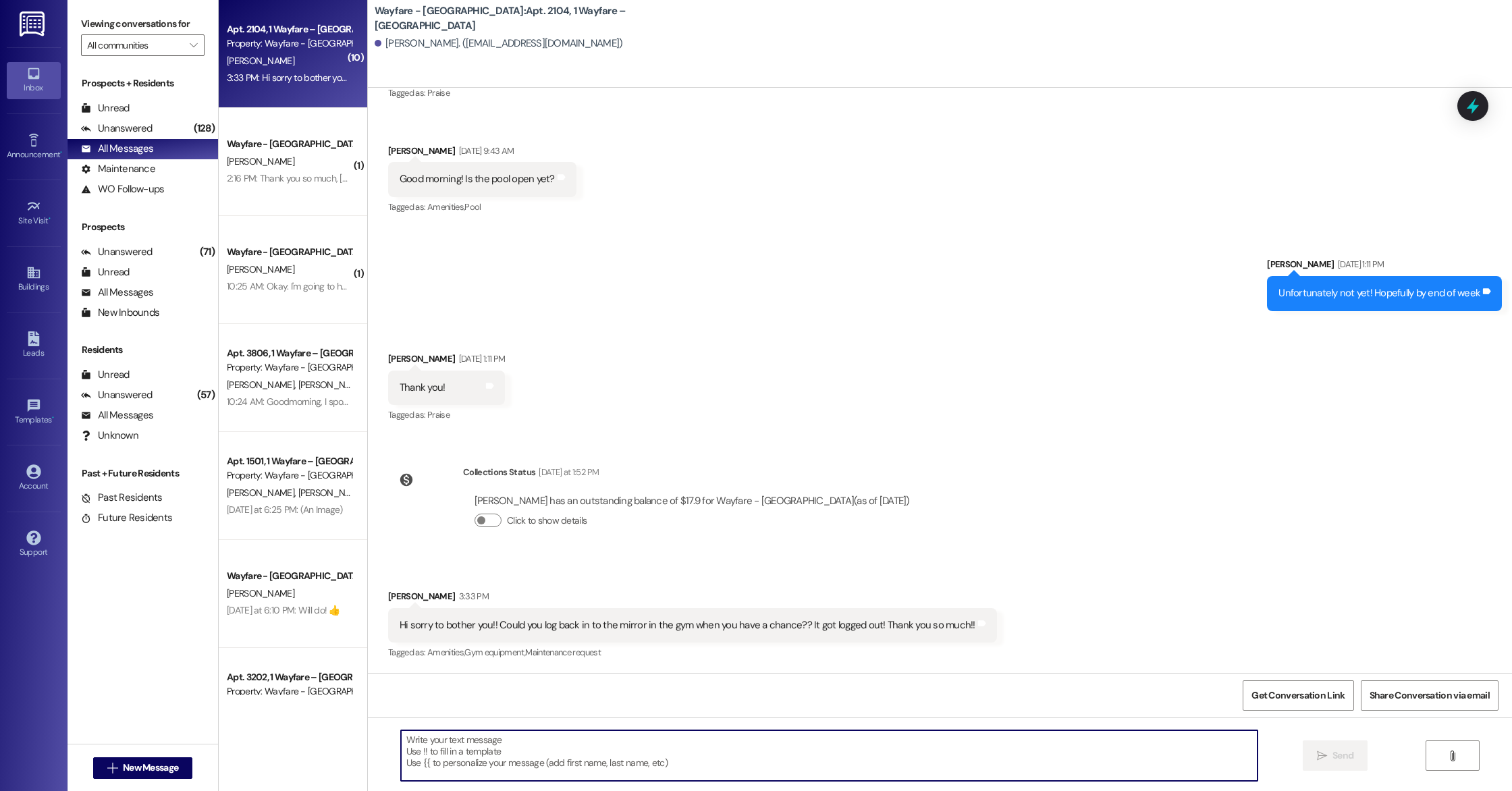
scroll to position [1380, 0]
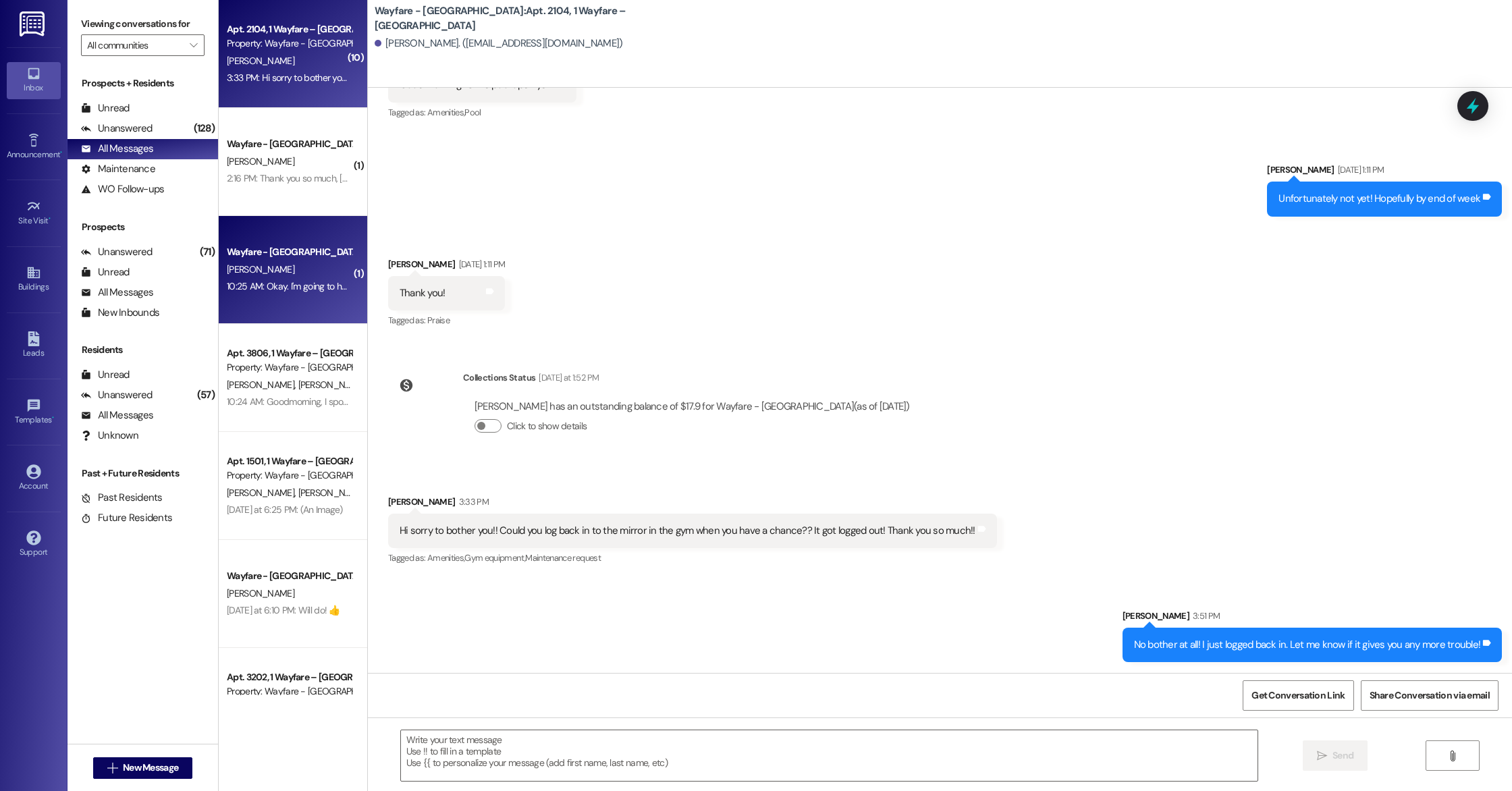
click at [280, 301] on div "Wayfare - [GEOGRAPHIC_DATA] [PERSON_NAME] 10:25 AM: Okay. I'm going to have to …" at bounding box center [293, 270] width 148 height 108
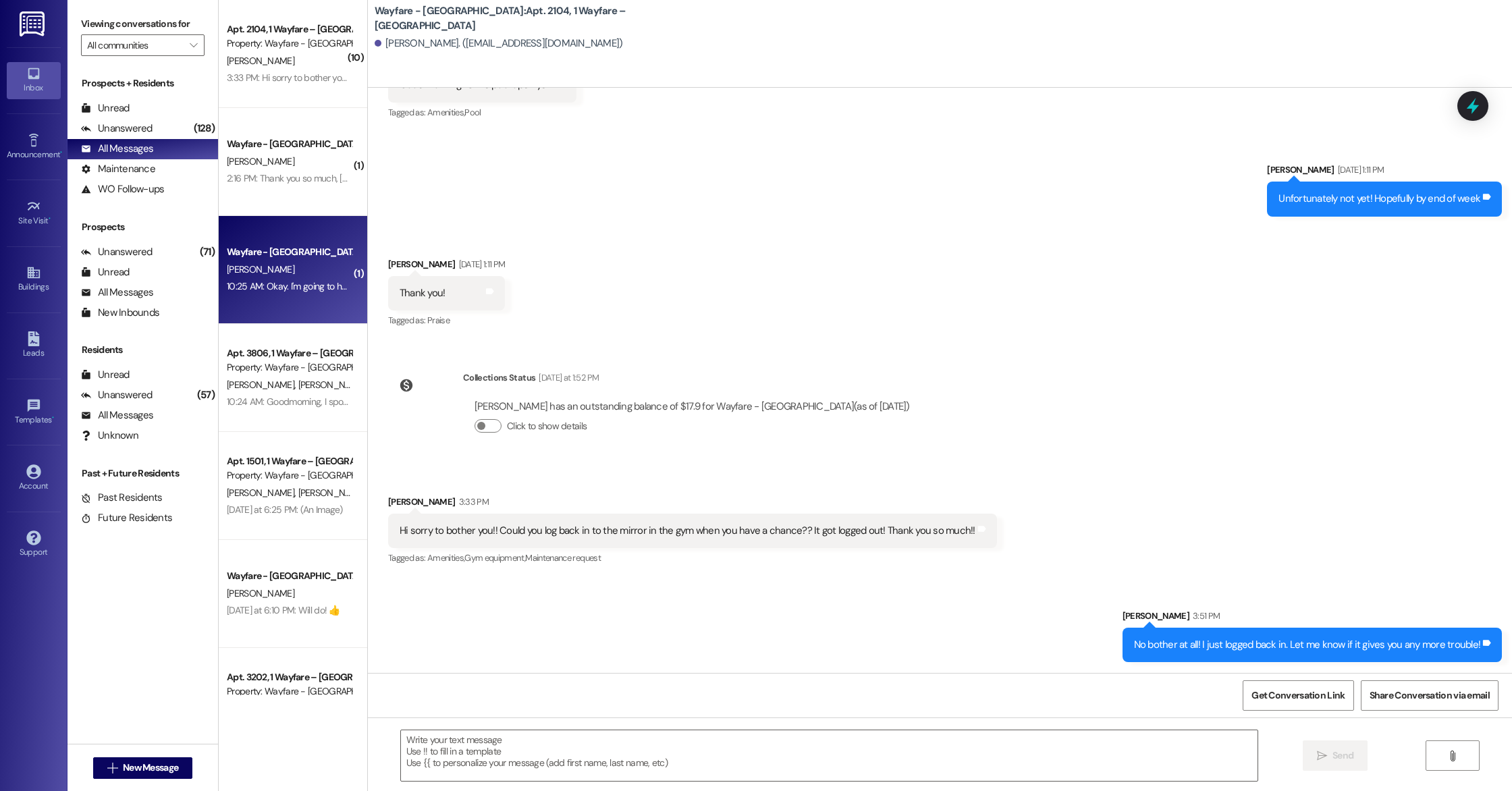
scroll to position [3504, 0]
